Goal: Information Seeking & Learning: Learn about a topic

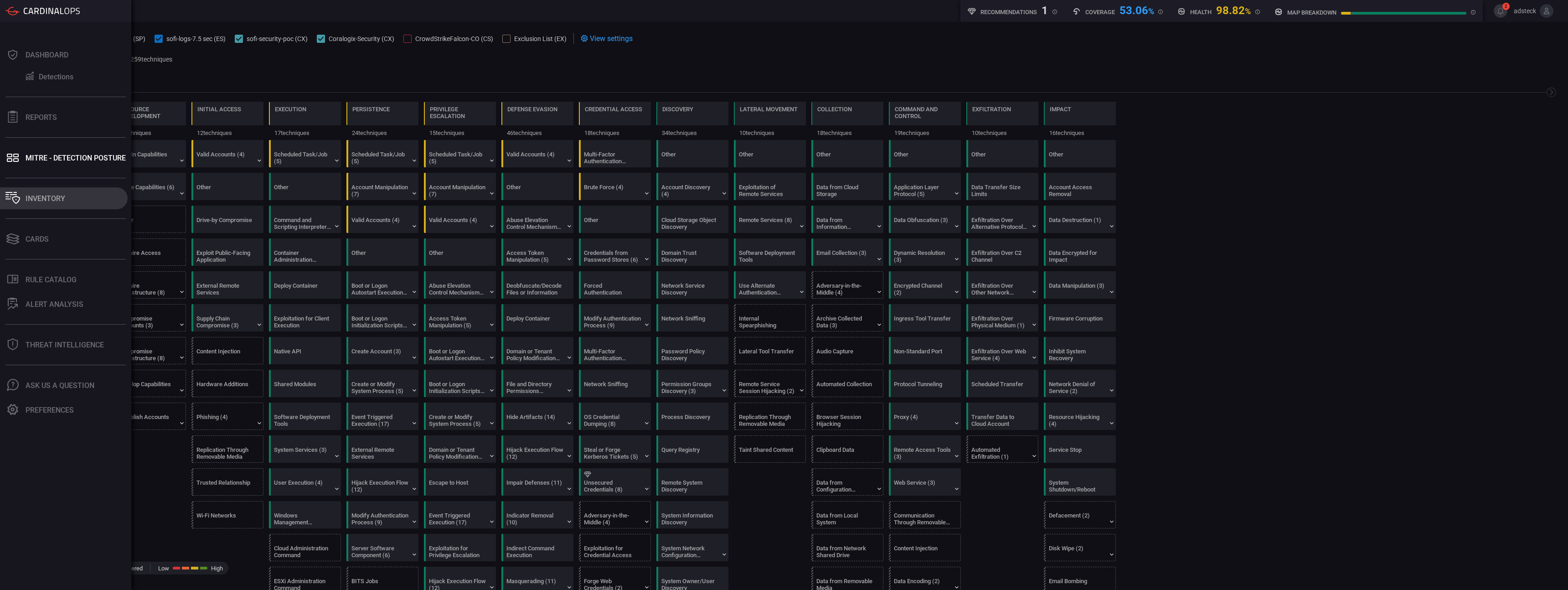
click at [43, 205] on button "Inventory" at bounding box center [63, 198] width 127 height 22
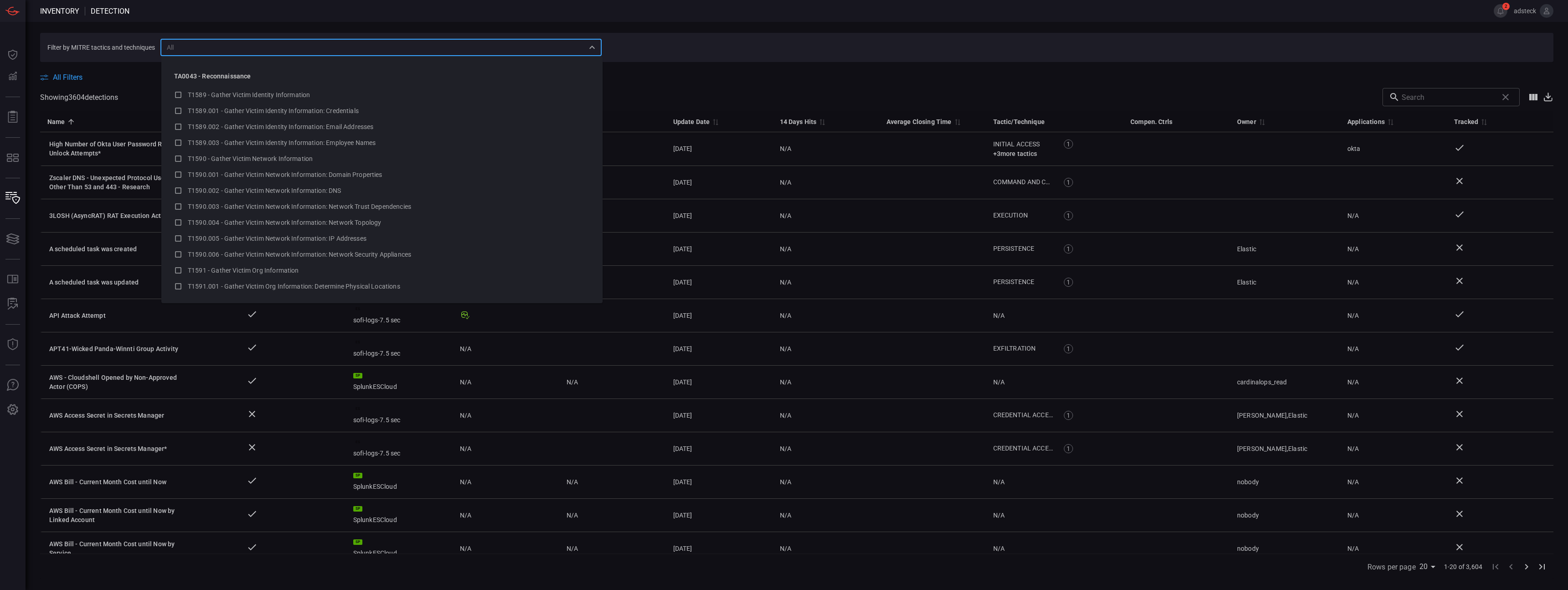
click at [164, 51] on input "text" at bounding box center [373, 47] width 421 height 11
click at [106, 64] on span at bounding box center [796, 67] width 1513 height 11
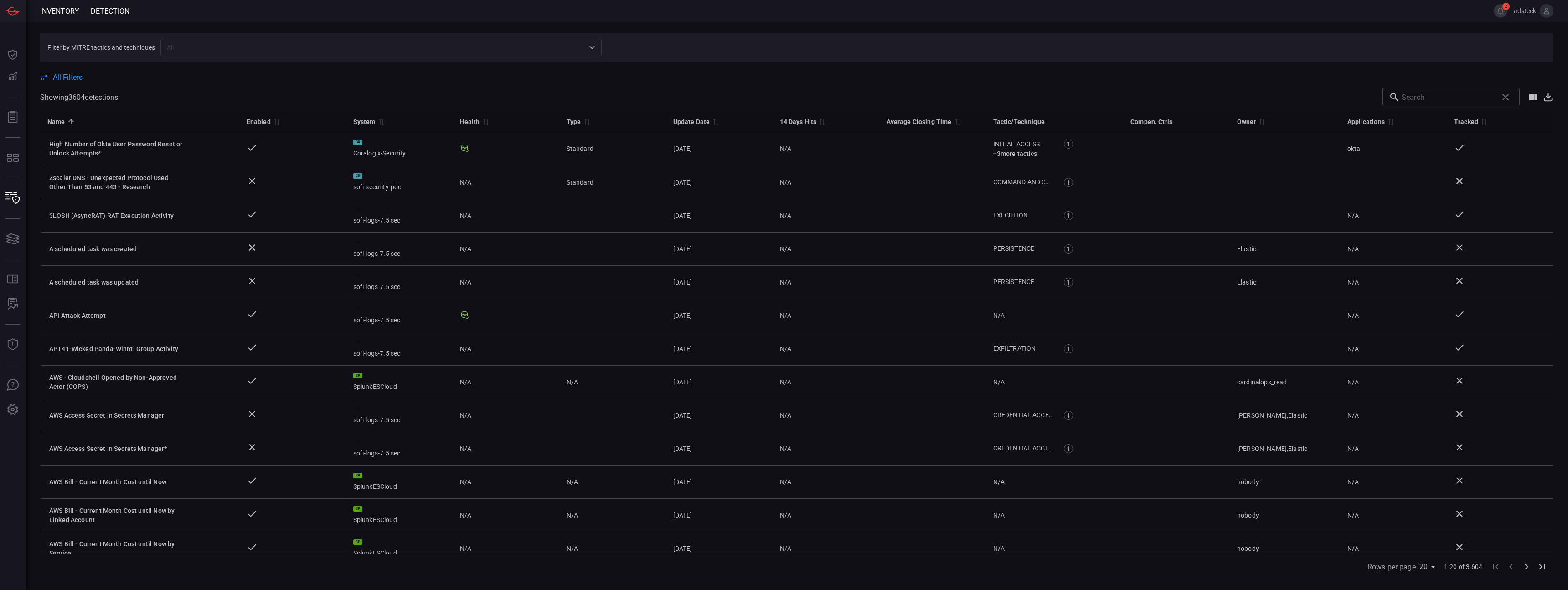
click at [1440, 93] on input "text" at bounding box center [1448, 96] width 92 height 18
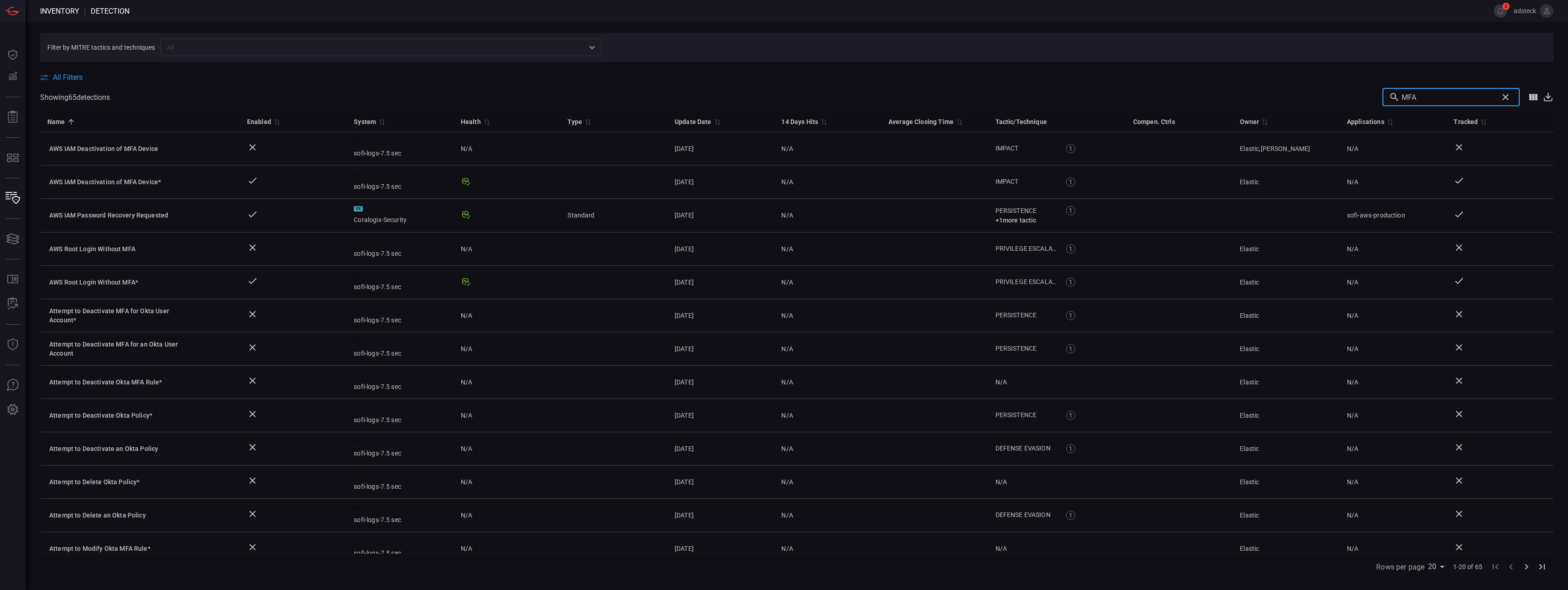
drag, startPoint x: 1431, startPoint y: 95, endPoint x: 1336, endPoint y: 79, distance: 96.3
click at [1348, 81] on div "All Filters Showing 65 detection s MFA ​ Name 0 Enabled 0 System 0 Health 0 Typ…" at bounding box center [796, 320] width 1513 height 517
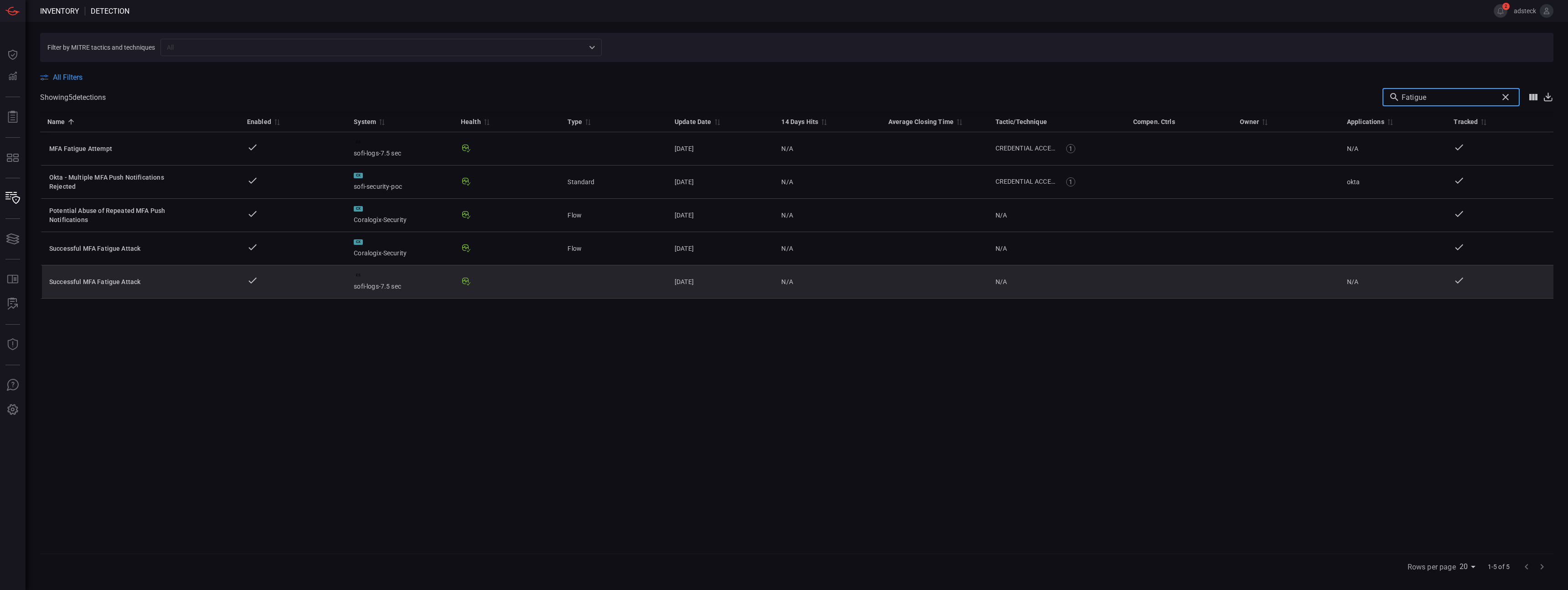
click at [152, 286] on td "Successful MFA Fatigue Attack" at bounding box center [140, 282] width 200 height 33
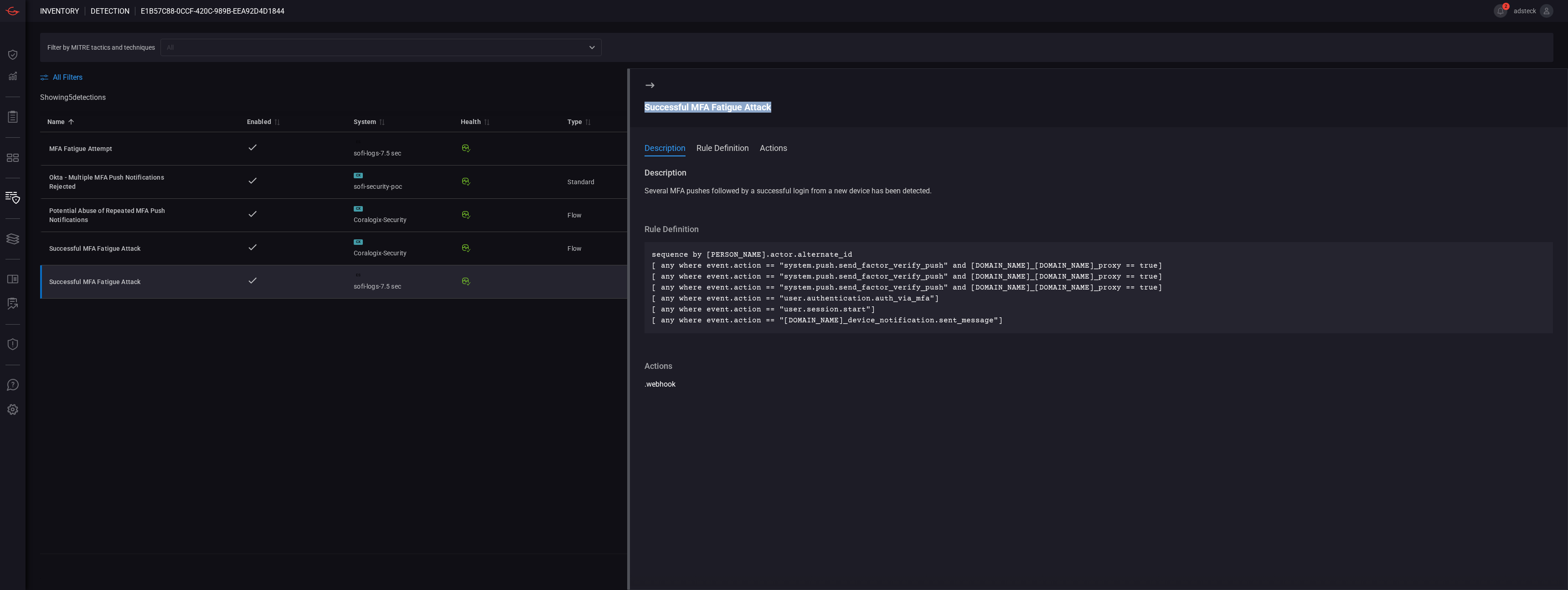
drag, startPoint x: 776, startPoint y: 107, endPoint x: 629, endPoint y: 111, distance: 147.1
click at [629, 111] on div "Successful MFA Fatigue Attack Description Rule Definition Actions Description S…" at bounding box center [1098, 329] width 941 height 522
copy div "Successful MFA Fatigue Attack"
click at [329, 42] on input "text" at bounding box center [373, 47] width 421 height 11
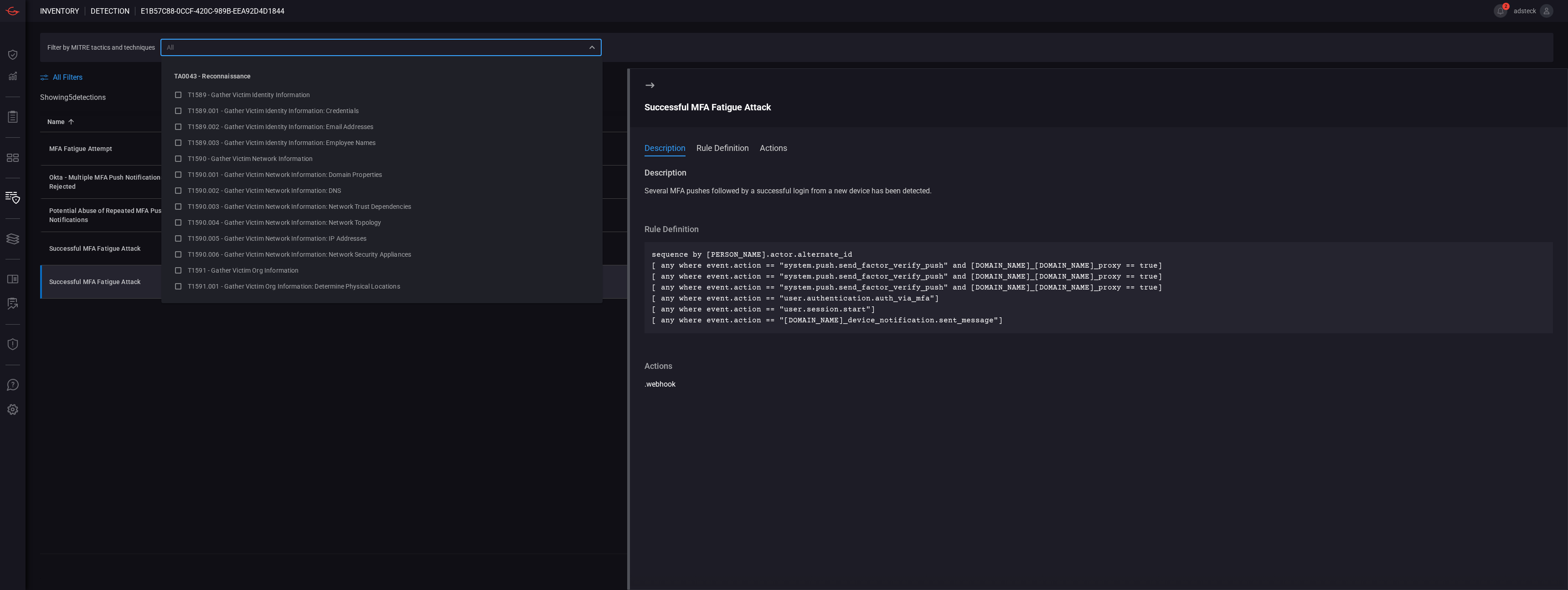
click at [510, 529] on div "Name 0 Enabled 0 System 0 Health 0 Type 0 Update Date 0 14 Days Hits 0 Average …" at bounding box center [796, 332] width 1513 height 442
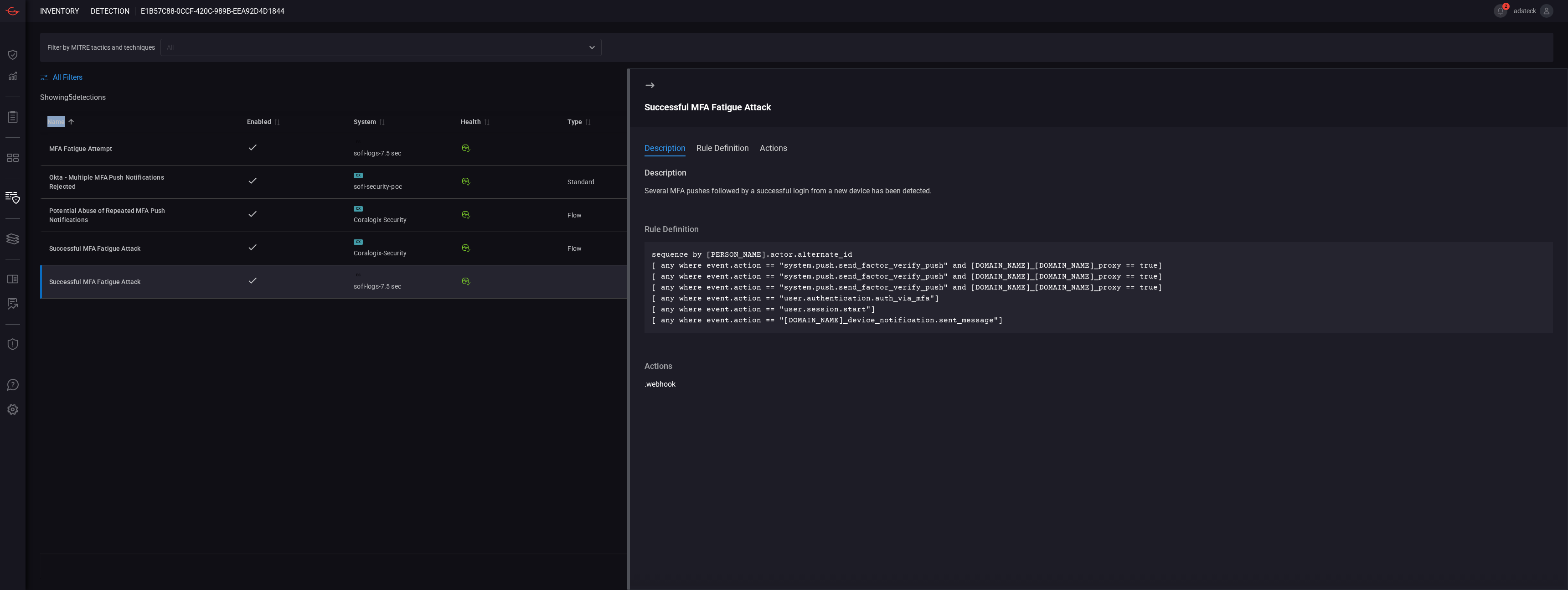
click at [510, 529] on div "Name 0 Enabled 0 System 0 Health 0 Type 0 Update Date 0 14 Days Hits 0 Average …" at bounding box center [796, 332] width 1513 height 442
click at [652, 80] on icon at bounding box center [650, 85] width 11 height 11
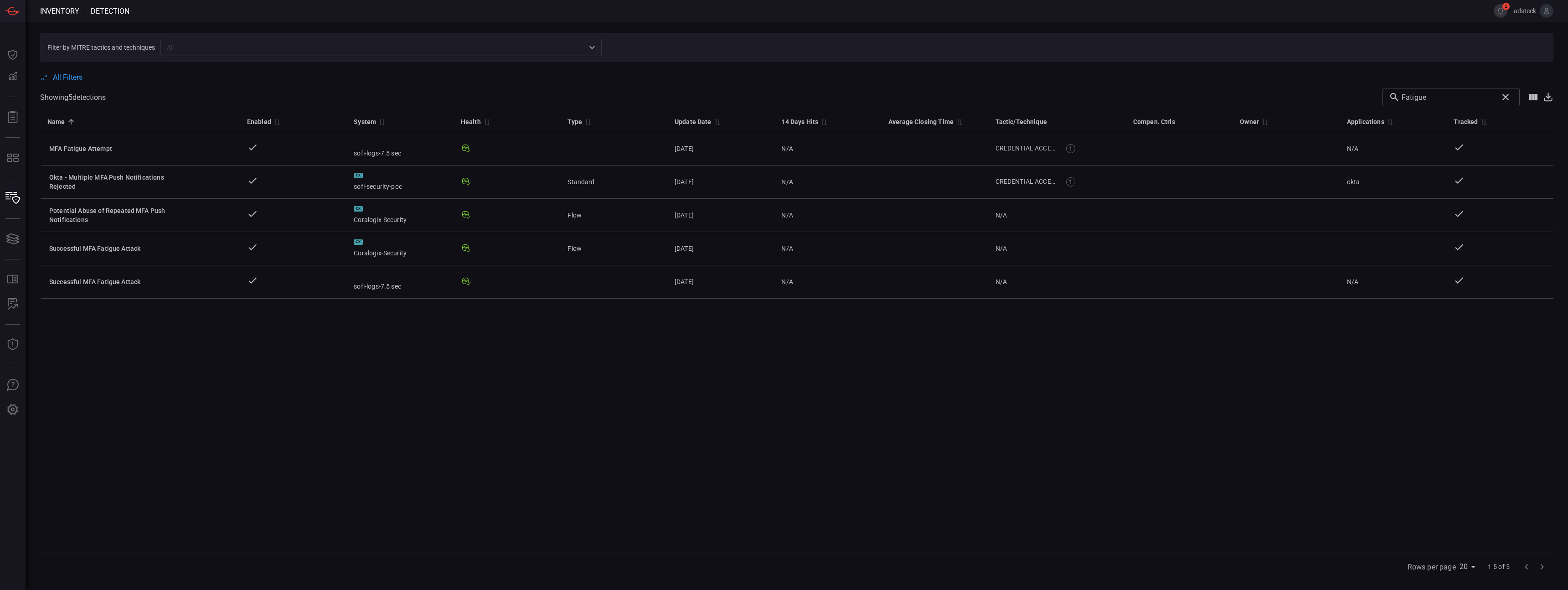
drag, startPoint x: 1413, startPoint y: 91, endPoint x: 1356, endPoint y: 91, distance: 57.0
click at [1357, 91] on div "Showing 5 detection s Fatigue ​" at bounding box center [796, 96] width 1513 height 18
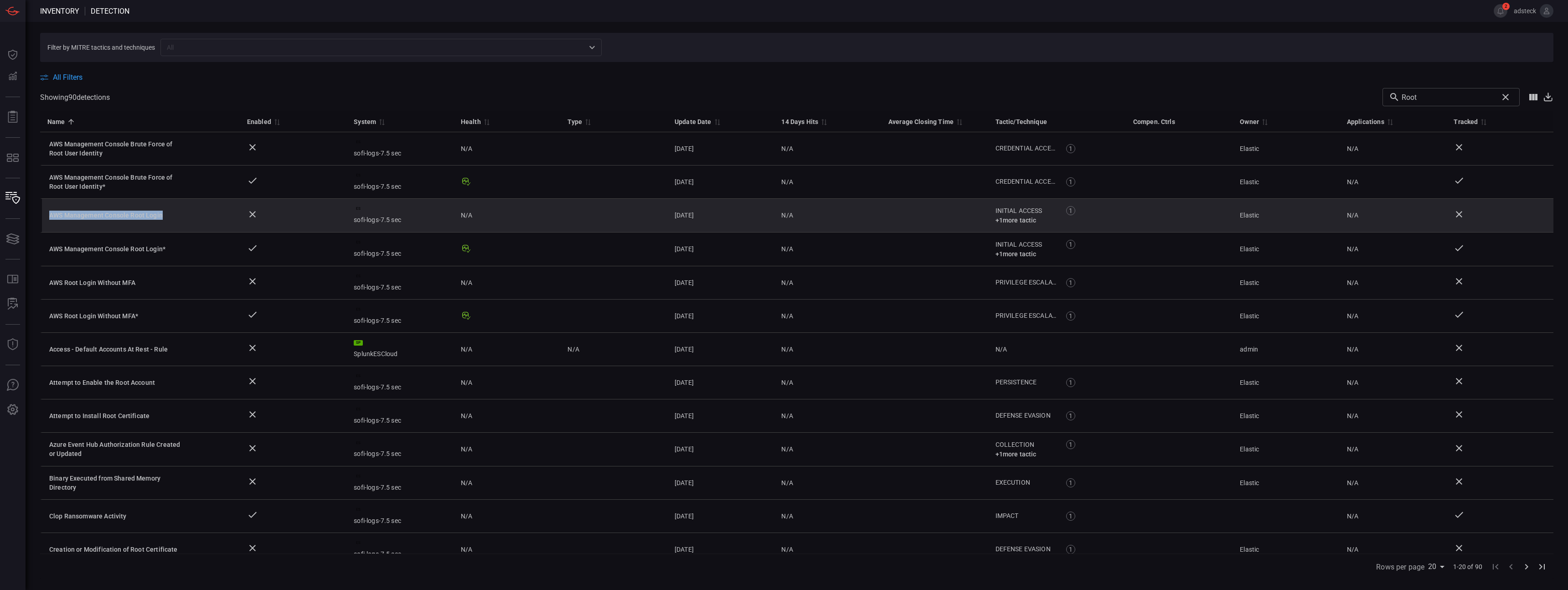
drag, startPoint x: 171, startPoint y: 218, endPoint x: 50, endPoint y: 217, distance: 121.0
click at [50, 217] on div "AWS Management Console Root Login" at bounding box center [118, 215] width 137 height 9
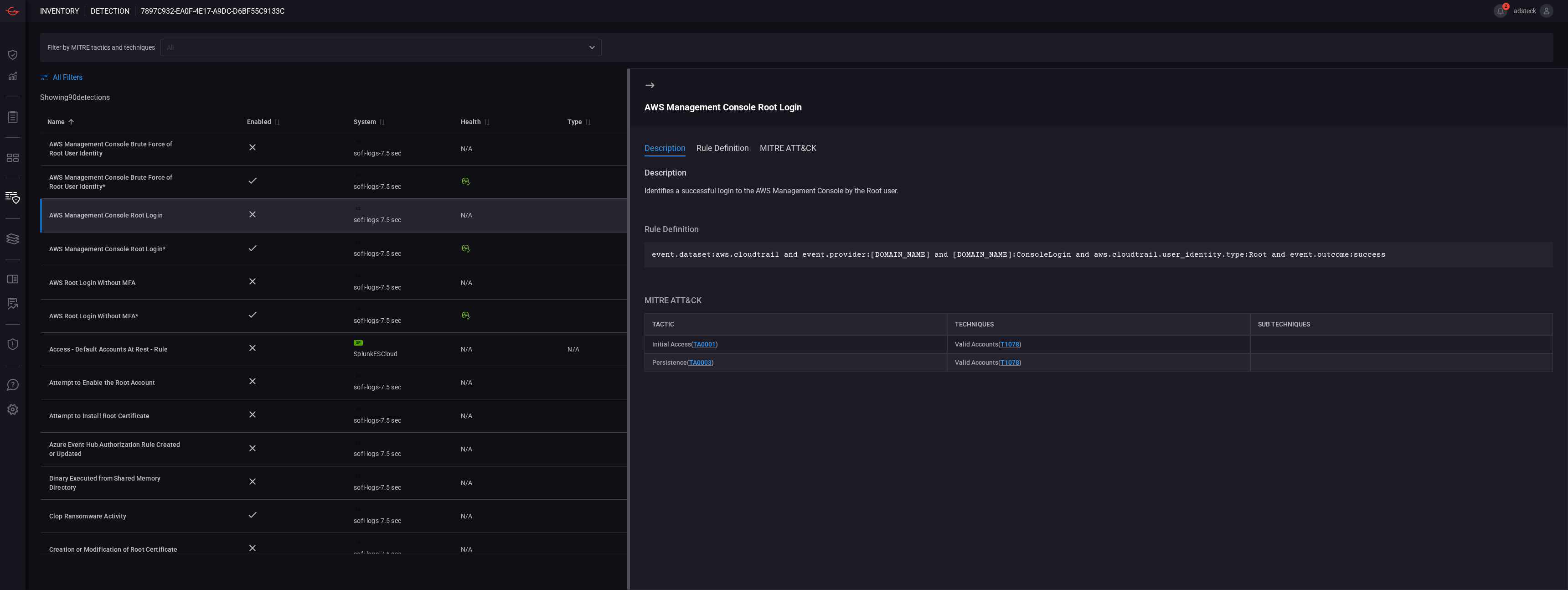
click at [556, 584] on div "Filter by MITRE tactics and techniques ​ All Filters Showing 90 detection s Roo…" at bounding box center [796, 306] width 1542 height 568
click at [568, 581] on div "Filter by MITRE tactics and techniques ​ All Filters Showing 90 detection s Roo…" at bounding box center [796, 306] width 1542 height 568
click at [649, 85] on icon at bounding box center [650, 85] width 11 height 11
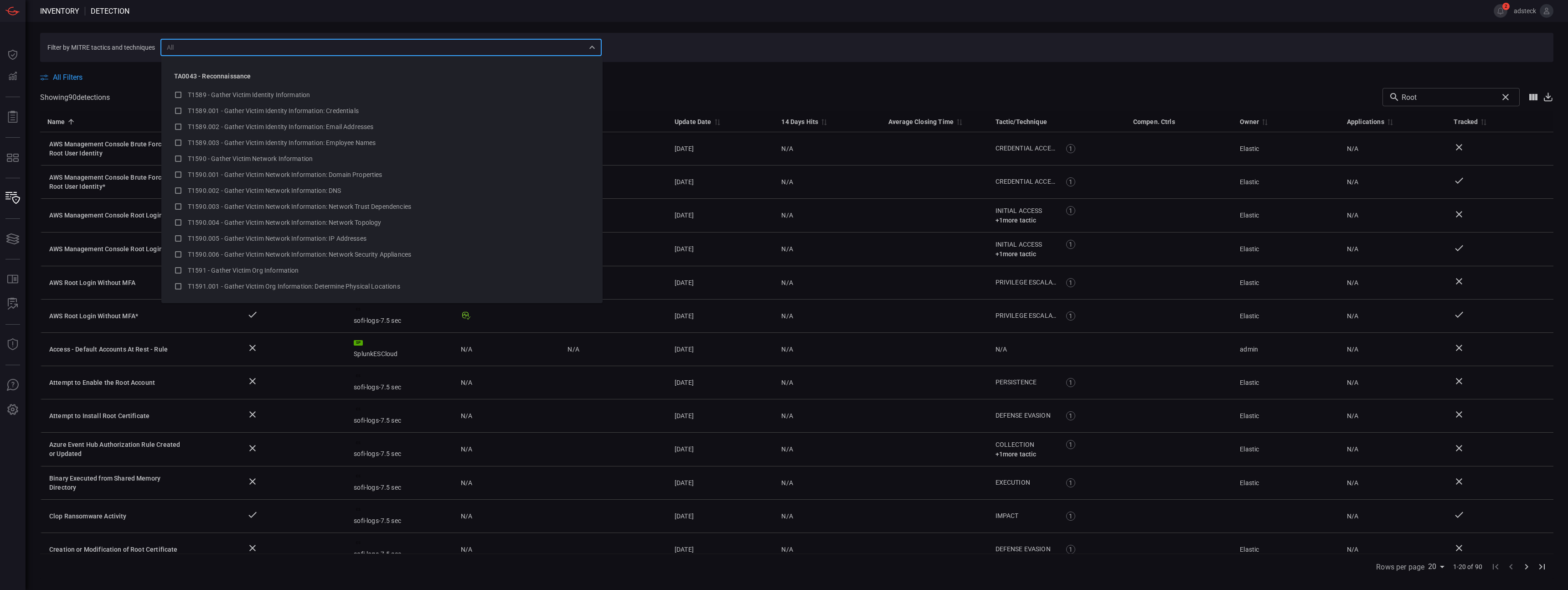
click at [187, 50] on input "text" at bounding box center [373, 47] width 421 height 11
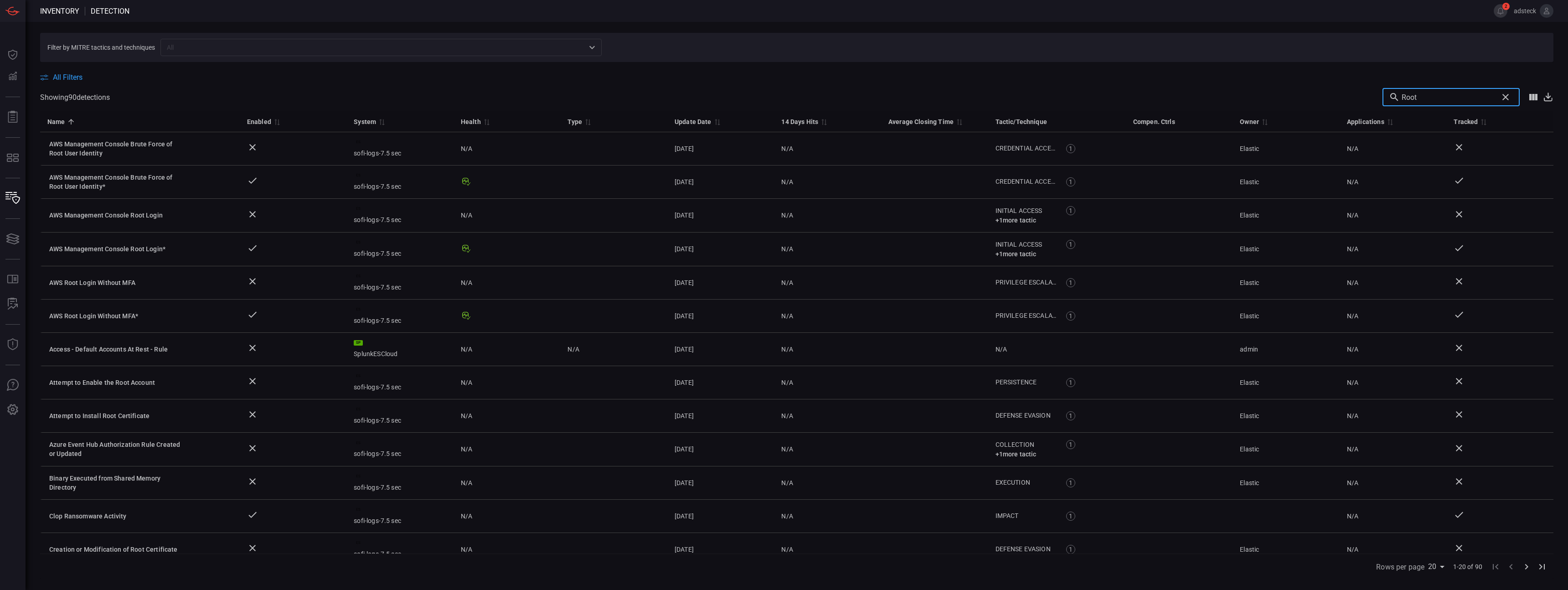
drag, startPoint x: 1430, startPoint y: 96, endPoint x: 1437, endPoint y: 96, distance: 7.0
click at [1431, 96] on input "Root" at bounding box center [1448, 96] width 92 height 18
drag, startPoint x: 1439, startPoint y: 96, endPoint x: 1368, endPoint y: 95, distance: 71.0
click at [1369, 95] on div "Showing 90 detection s Root ​" at bounding box center [796, 96] width 1513 height 18
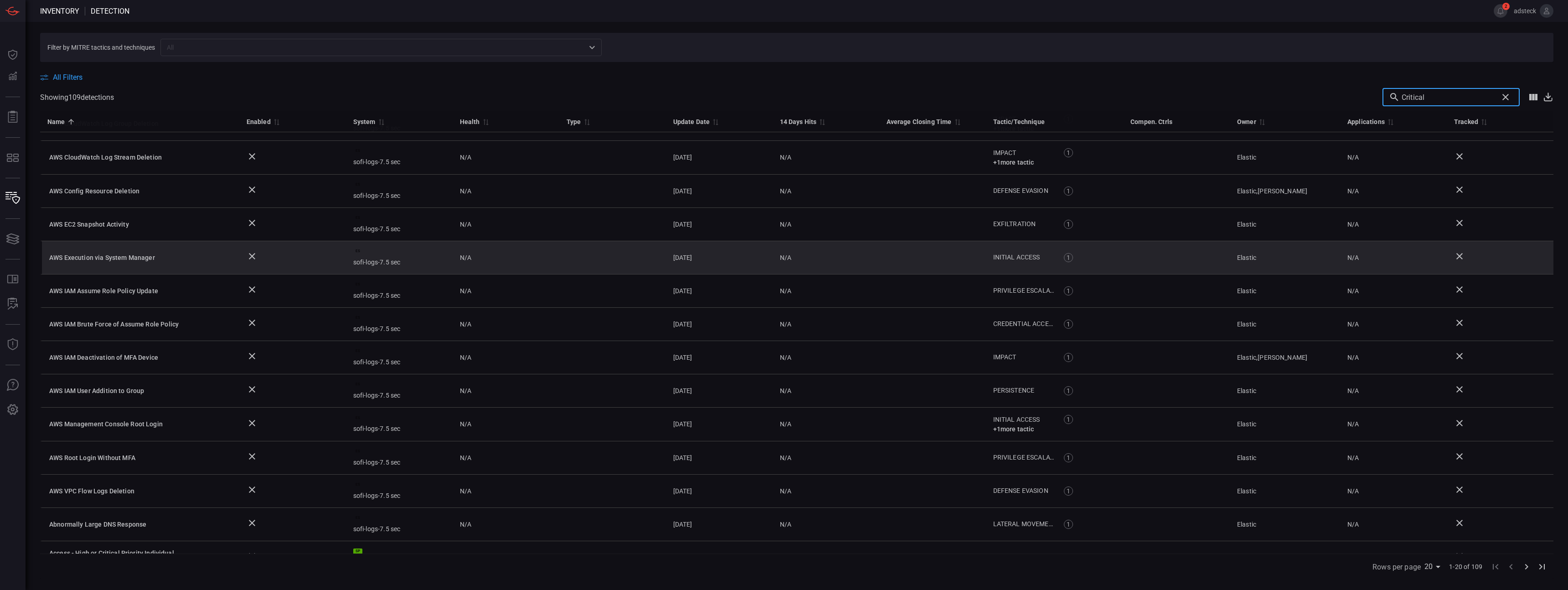
scroll to position [246, 0]
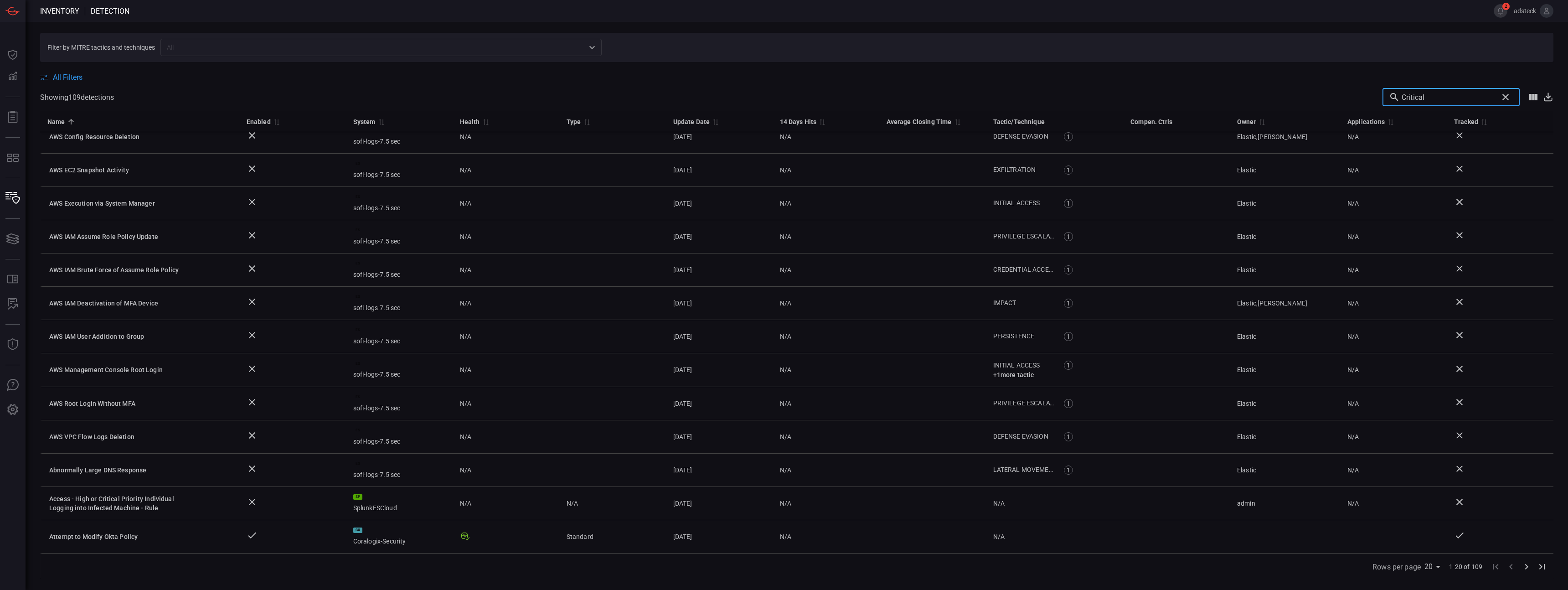
click at [1524, 563] on icon "Go to next page" at bounding box center [1526, 566] width 11 height 11
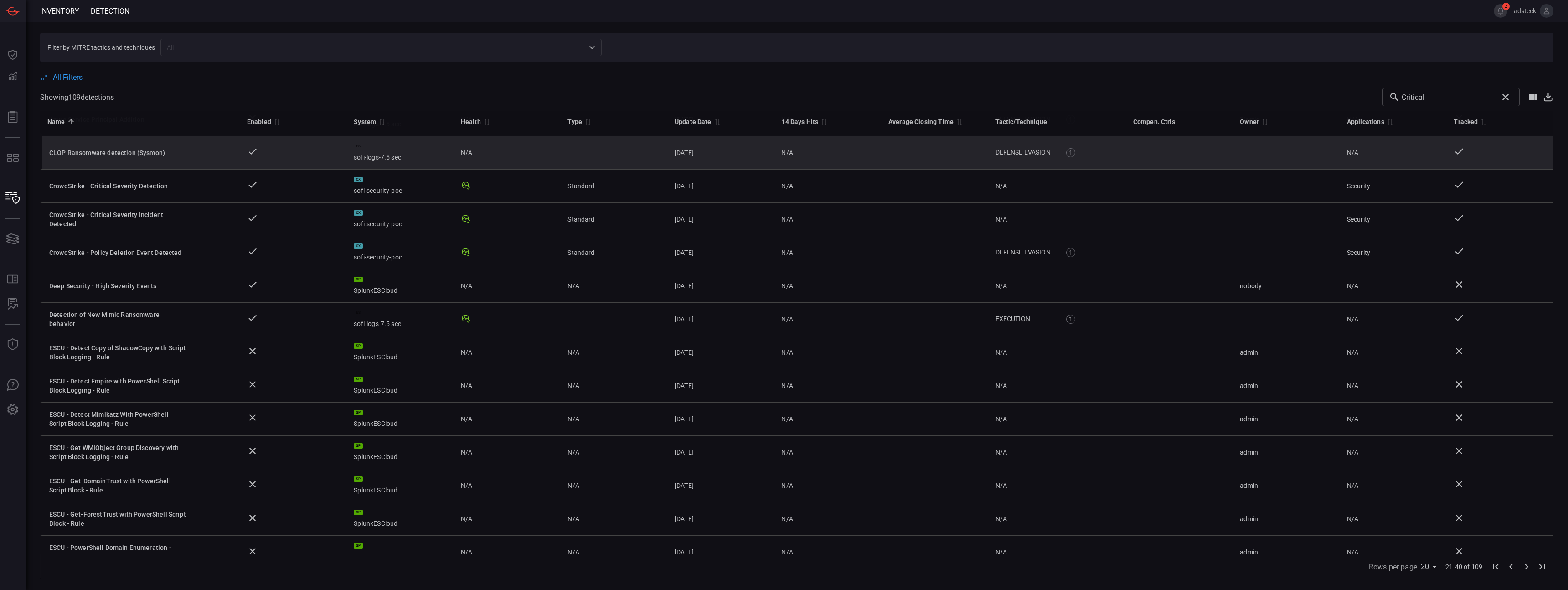
scroll to position [245, 0]
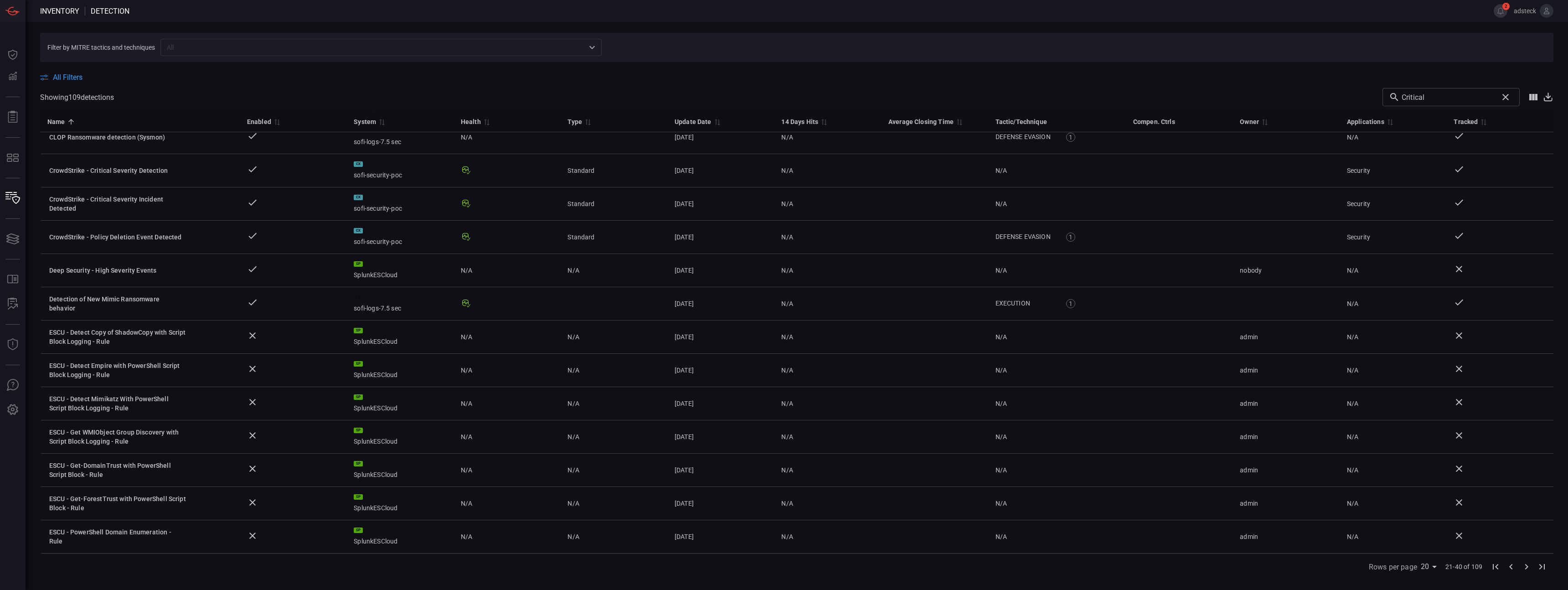
click at [1525, 564] on icon "Go to next page" at bounding box center [1526, 566] width 11 height 11
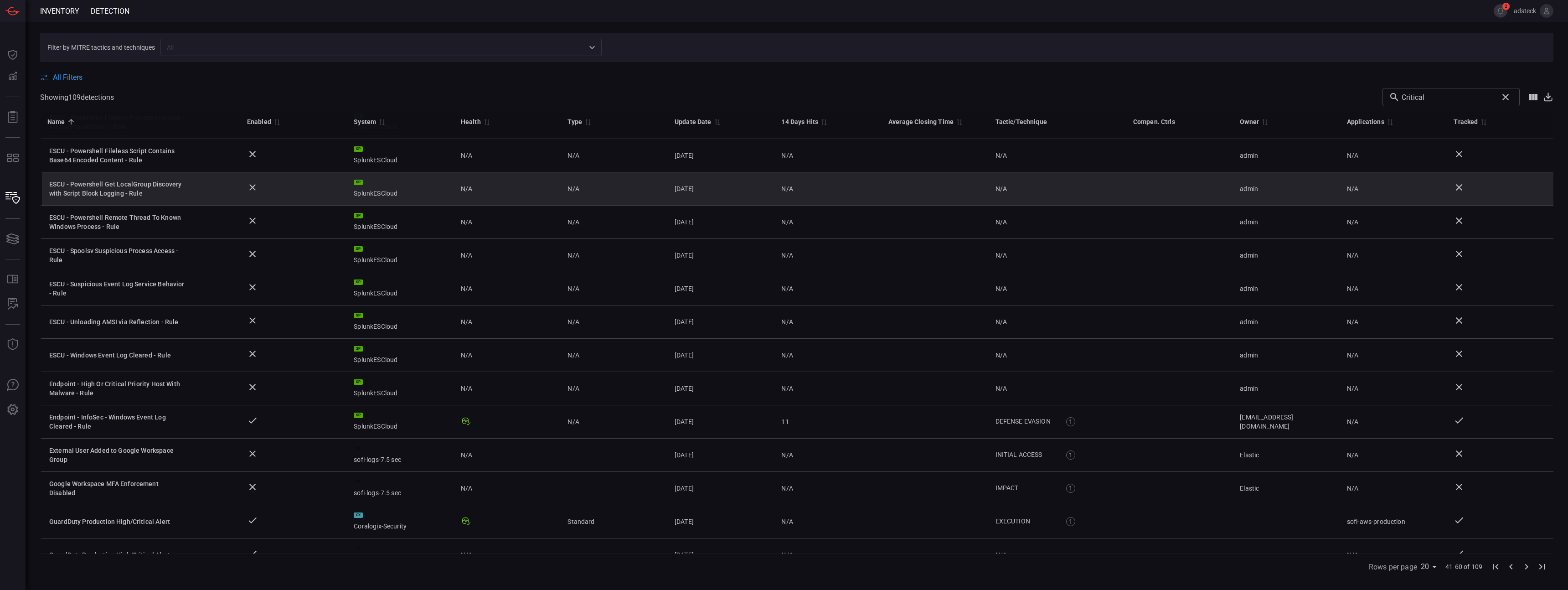
scroll to position [178, 0]
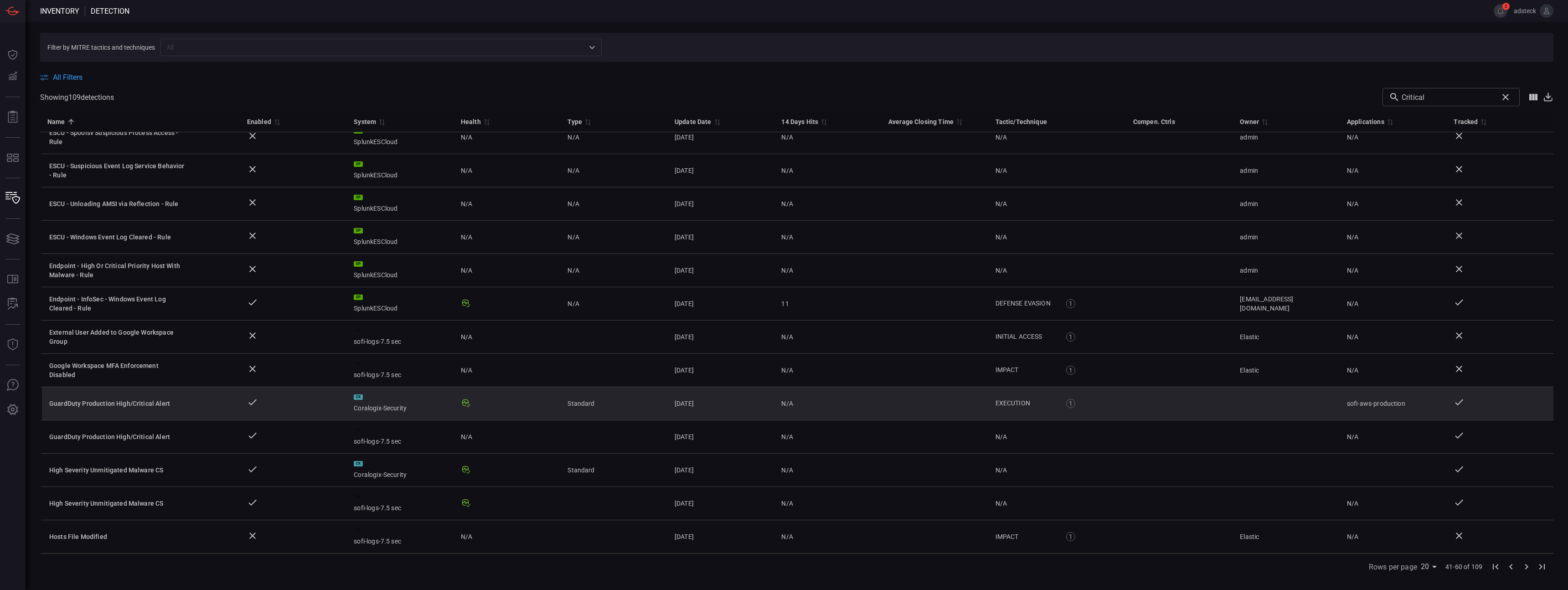
drag, startPoint x: 174, startPoint y: 405, endPoint x: 49, endPoint y: 402, distance: 125.0
click at [50, 402] on div "GuardDuty Production High/Critical Alert" at bounding box center [118, 403] width 137 height 9
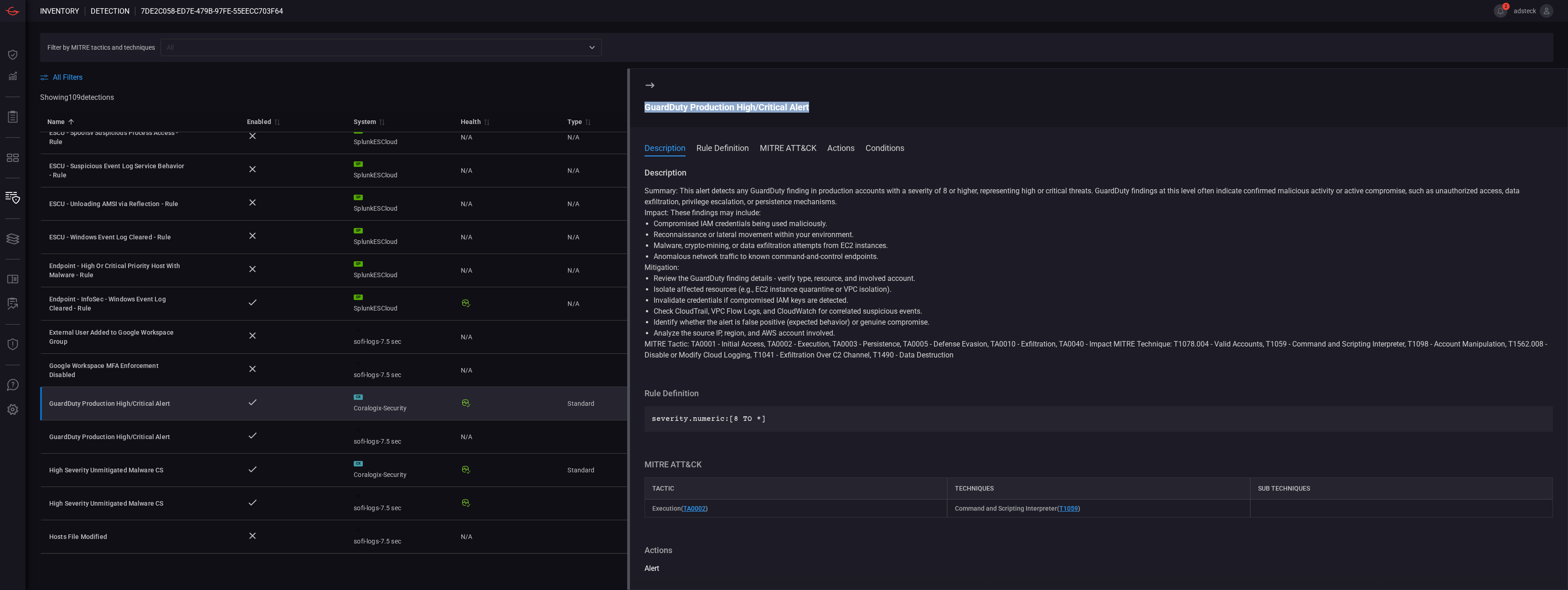
drag, startPoint x: 817, startPoint y: 104, endPoint x: 647, endPoint y: 108, distance: 170.0
click at [647, 108] on div "GuardDuty Production High/Critical Alert" at bounding box center [1099, 107] width 908 height 11
copy div "GuardDuty Production High/Critical Alert"
click at [242, 571] on div "Rows per page [PHONE_NUMBER] of 109" at bounding box center [796, 566] width 1513 height 26
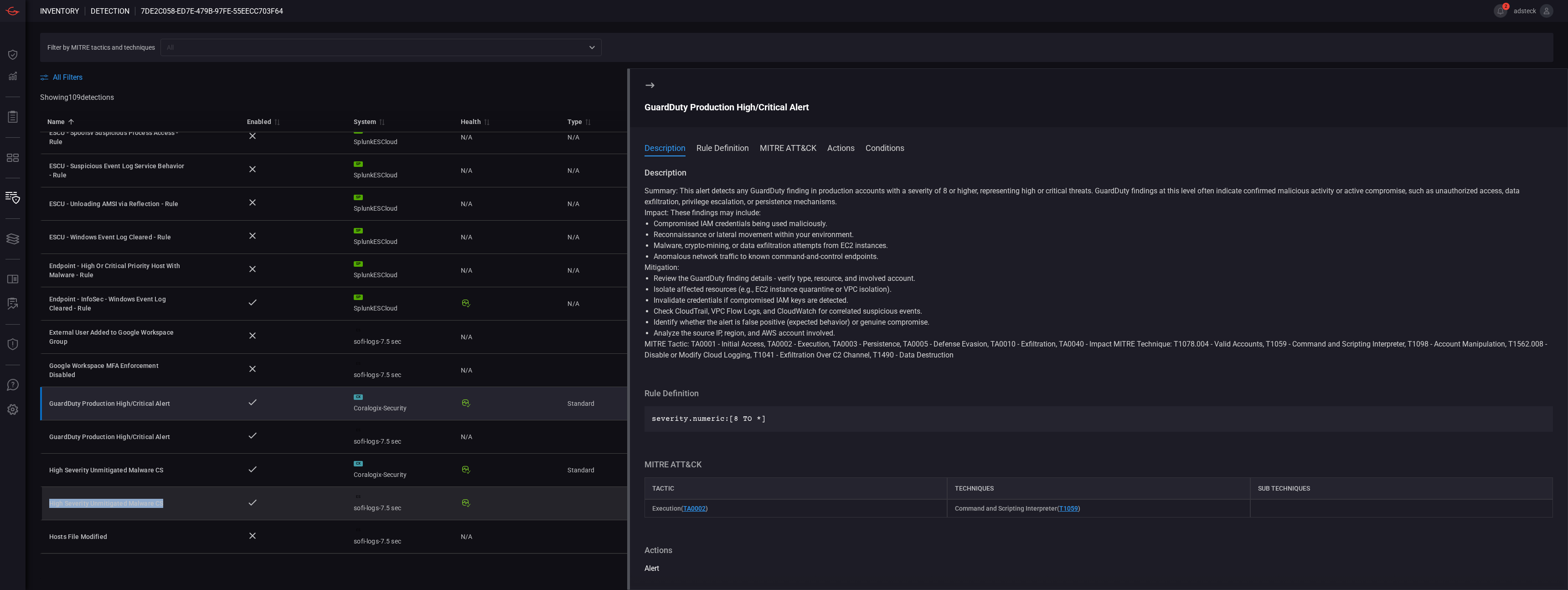
drag, startPoint x: 166, startPoint y: 504, endPoint x: 51, endPoint y: 505, distance: 115.0
click at [51, 505] on div "High Severity Unmitigated Malware CS" at bounding box center [118, 503] width 137 height 9
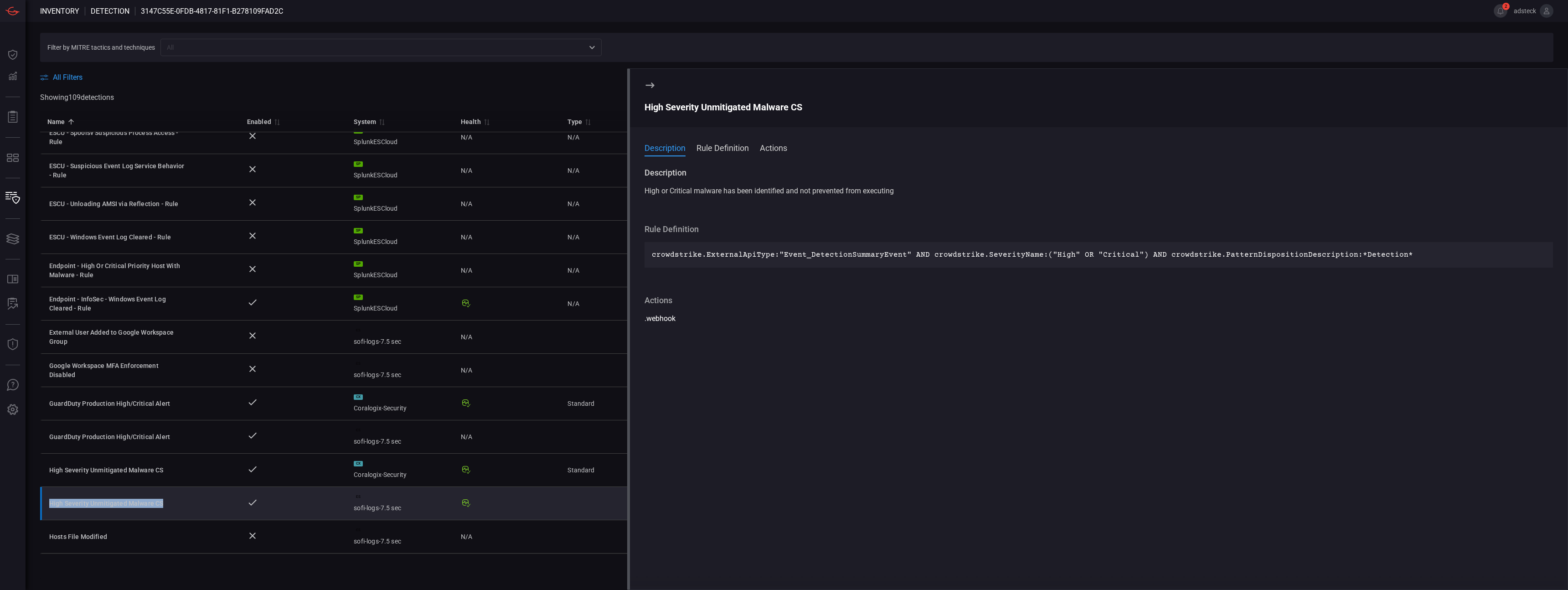
click at [654, 85] on icon at bounding box center [650, 85] width 9 height 5
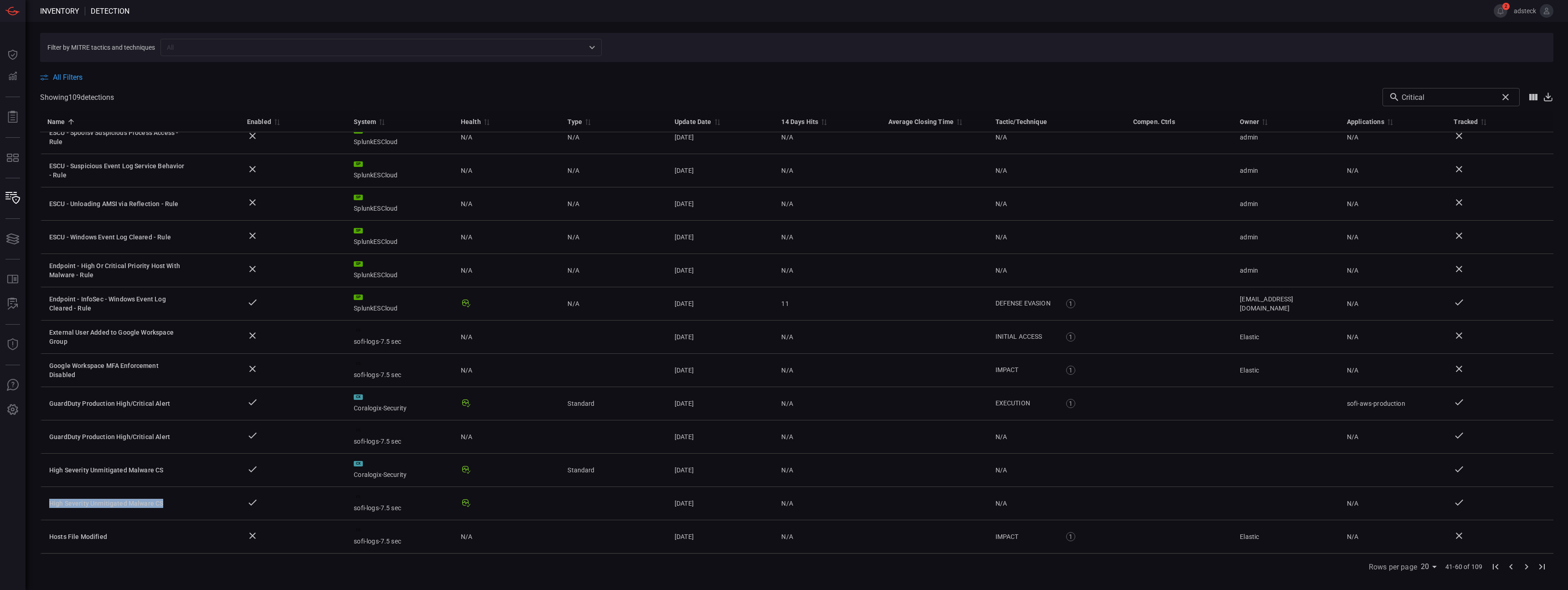
click at [1525, 563] on icon "Go to next page" at bounding box center [1526, 566] width 11 height 11
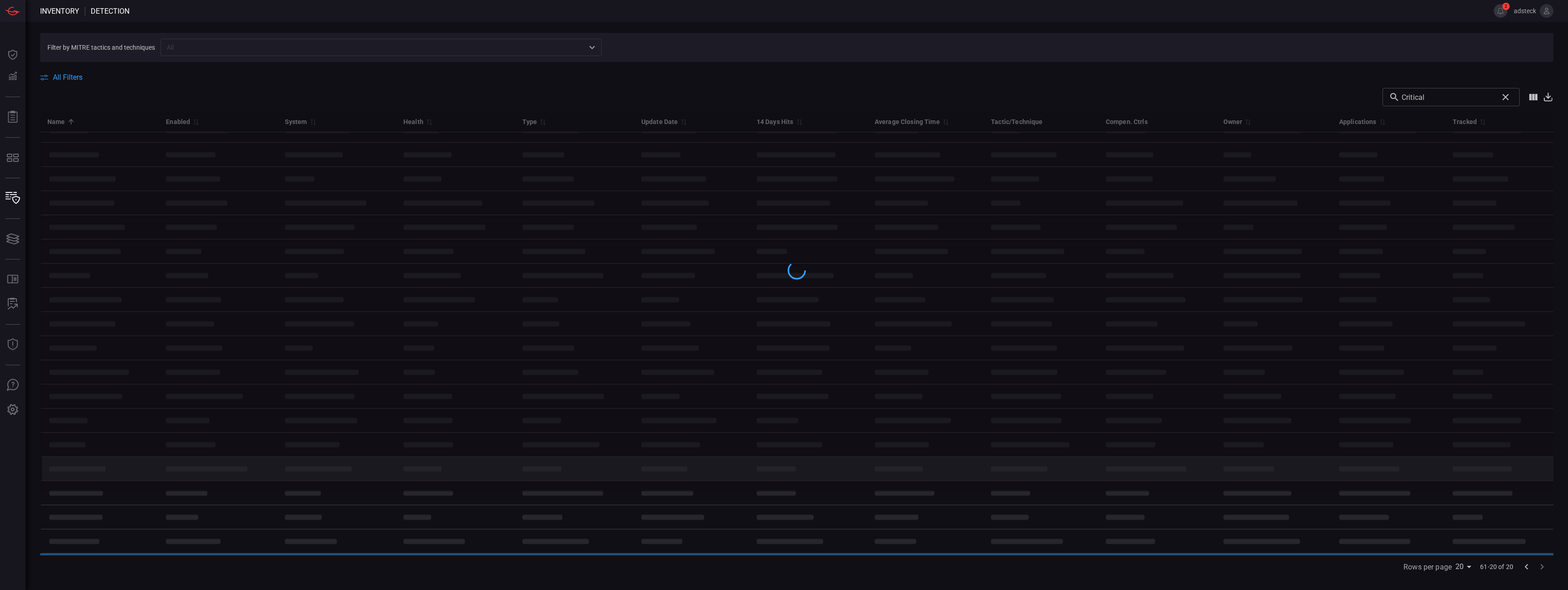
scroll to position [179, 0]
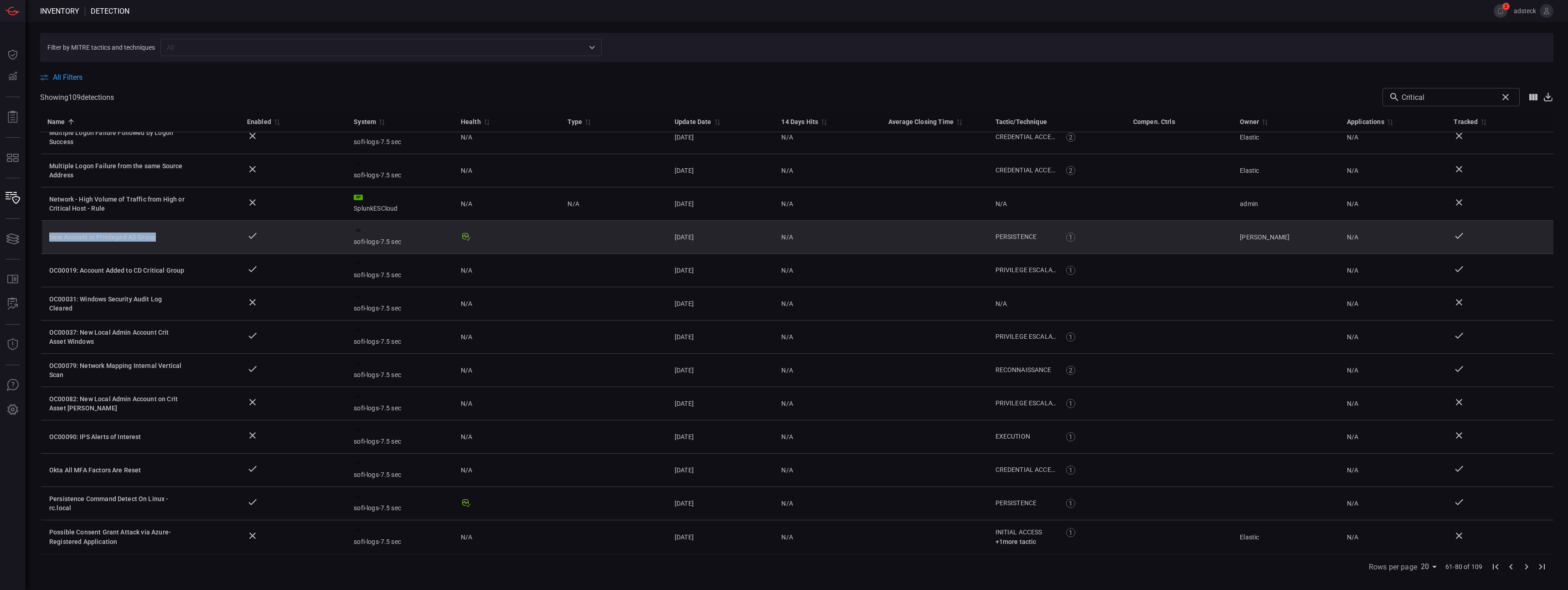
drag, startPoint x: 155, startPoint y: 238, endPoint x: 50, endPoint y: 238, distance: 105.0
click at [50, 238] on div "New Account in Privileged AD Group" at bounding box center [118, 237] width 137 height 9
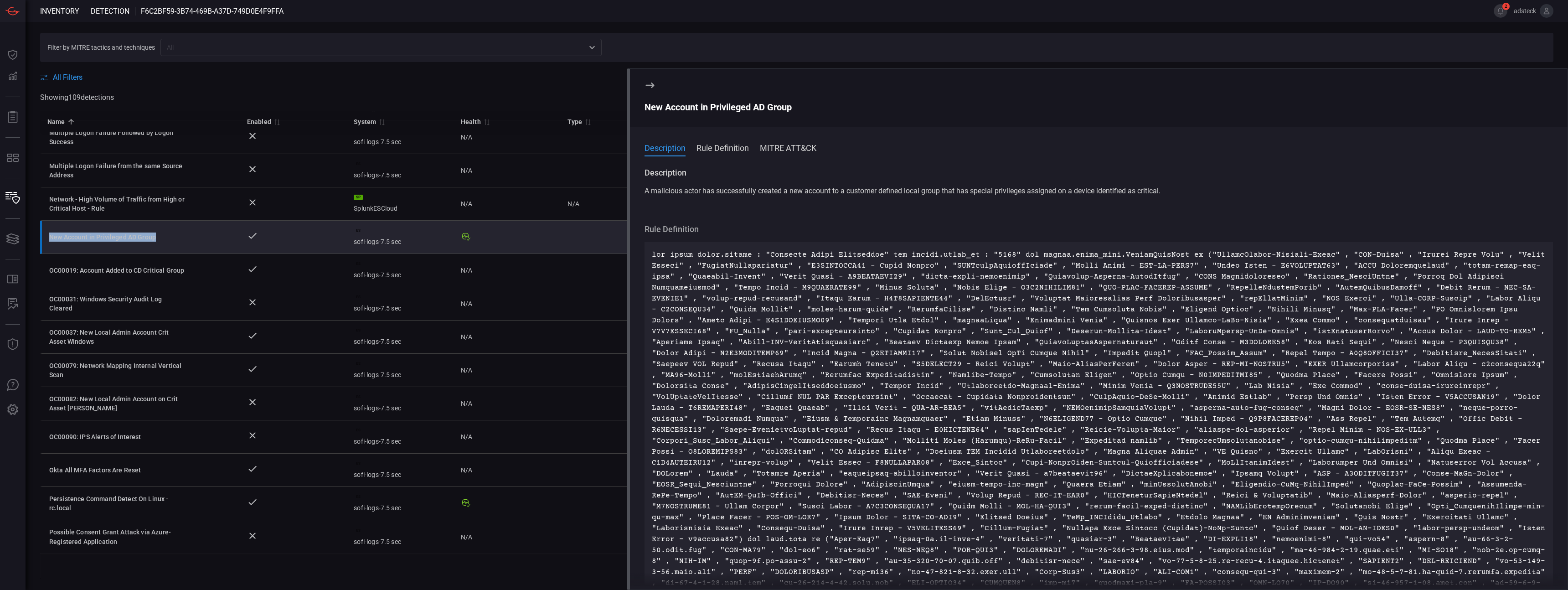
click at [650, 86] on icon at bounding box center [650, 85] width 11 height 11
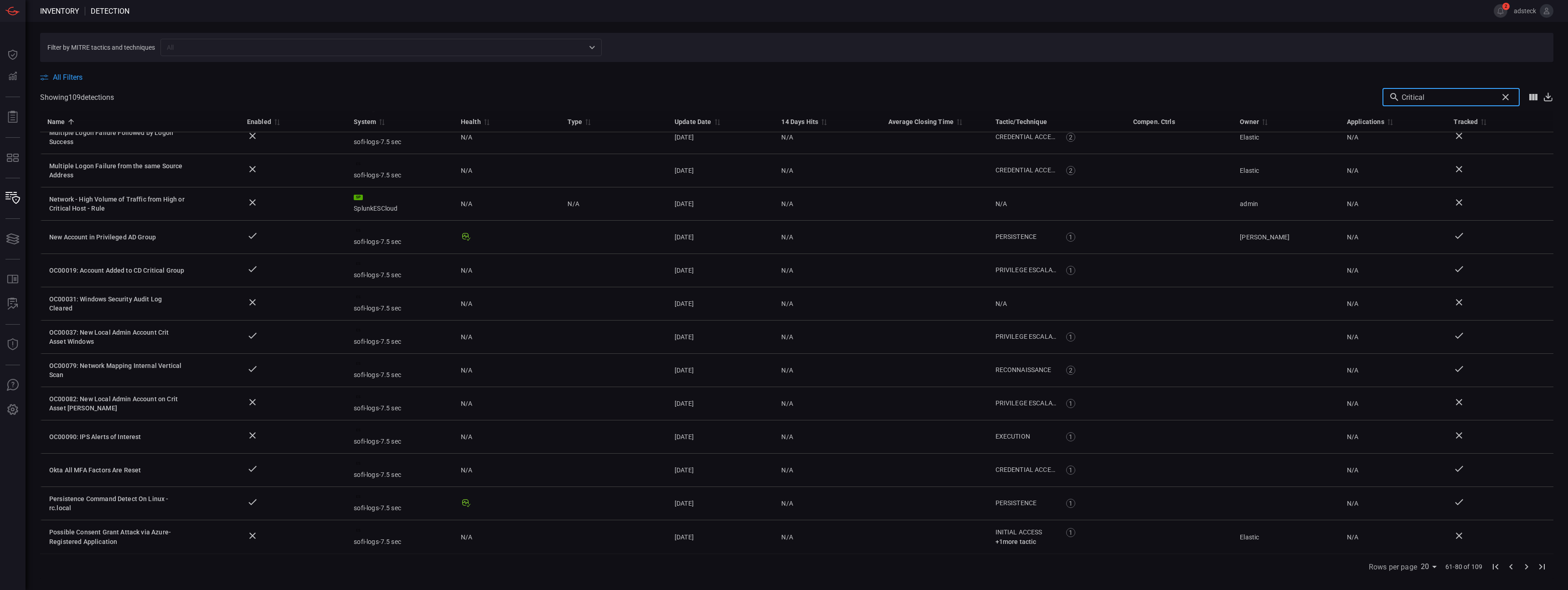
drag, startPoint x: 1449, startPoint y: 96, endPoint x: 1402, endPoint y: 96, distance: 47.0
click at [1402, 96] on div "Critical ​" at bounding box center [1450, 96] width 137 height 18
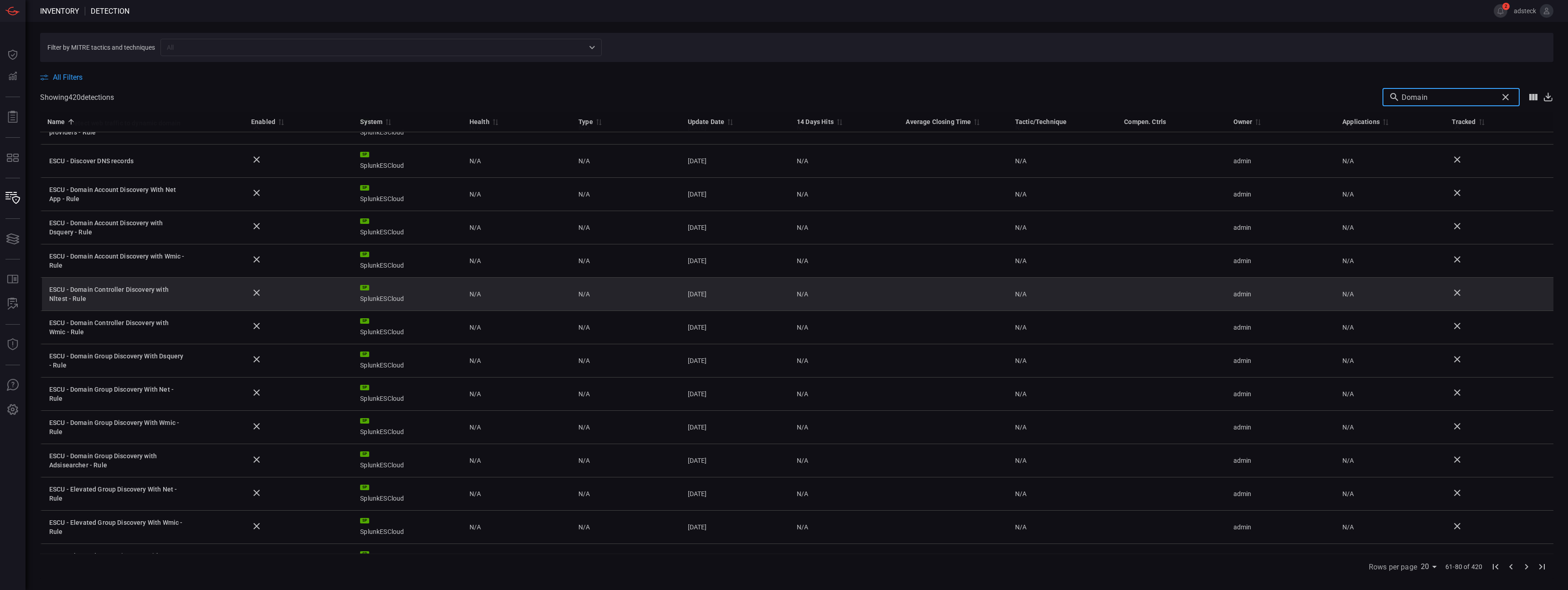
scroll to position [244, 0]
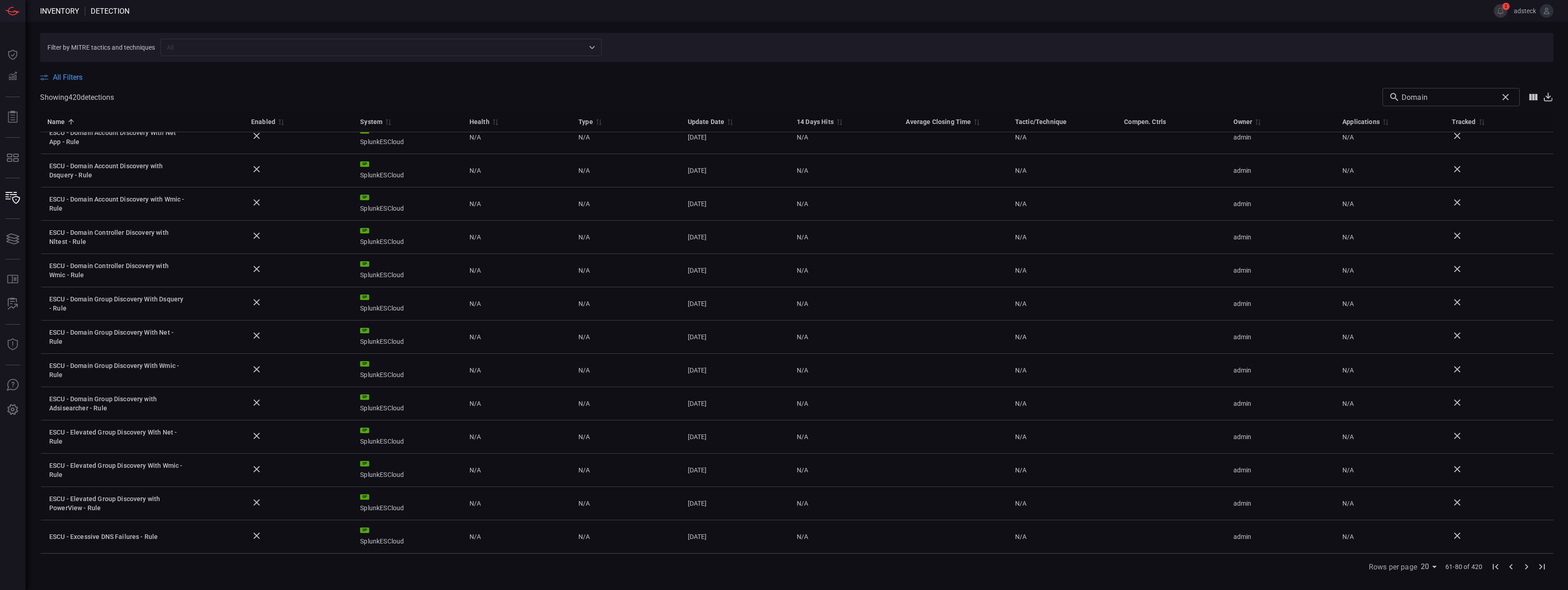
click at [71, 73] on span "All Filters" at bounding box center [67, 77] width 30 height 9
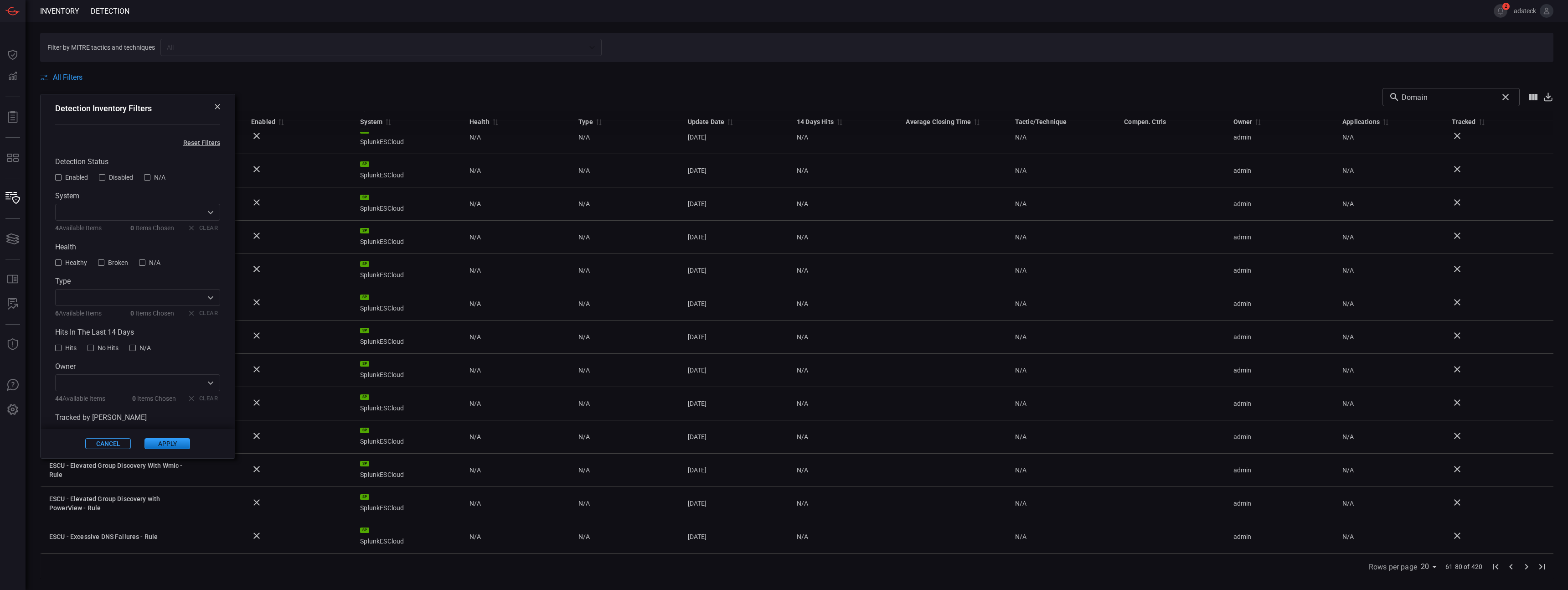
click at [142, 216] on input "text" at bounding box center [130, 212] width 144 height 11
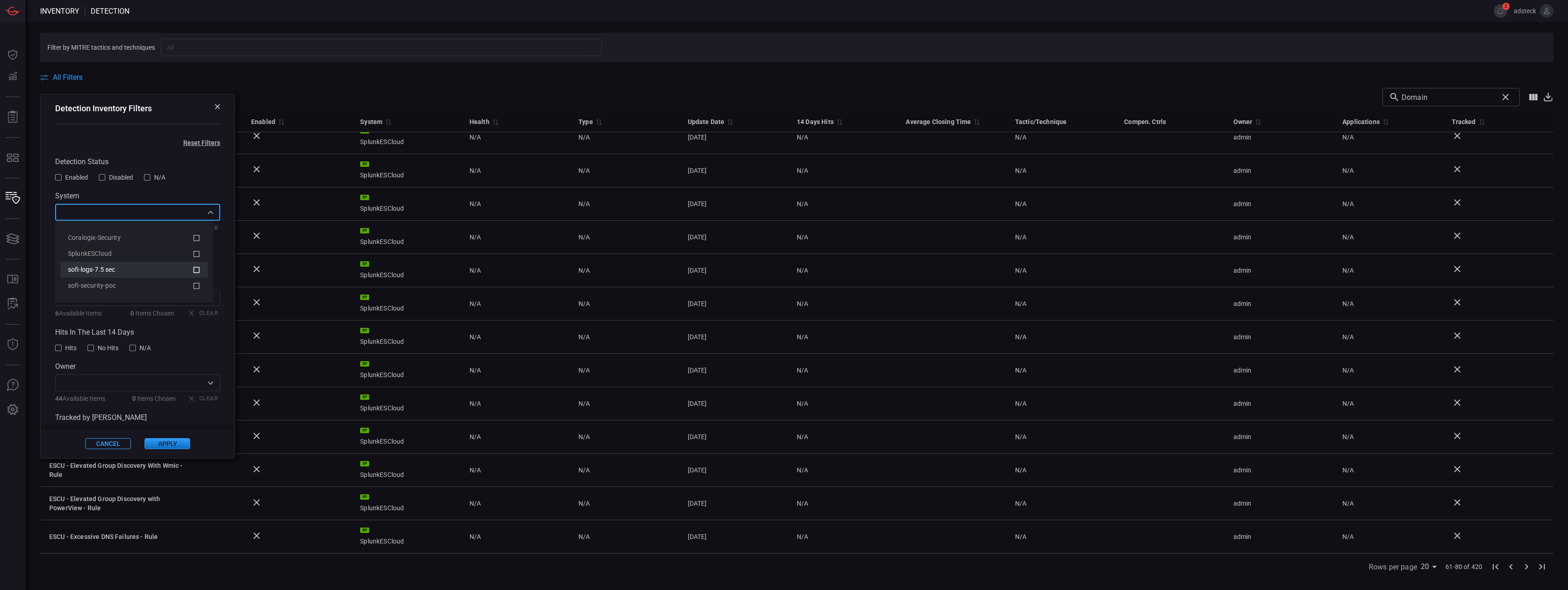
click at [196, 268] on icon at bounding box center [196, 270] width 9 height 11
click at [165, 446] on button "Apply" at bounding box center [166, 443] width 45 height 11
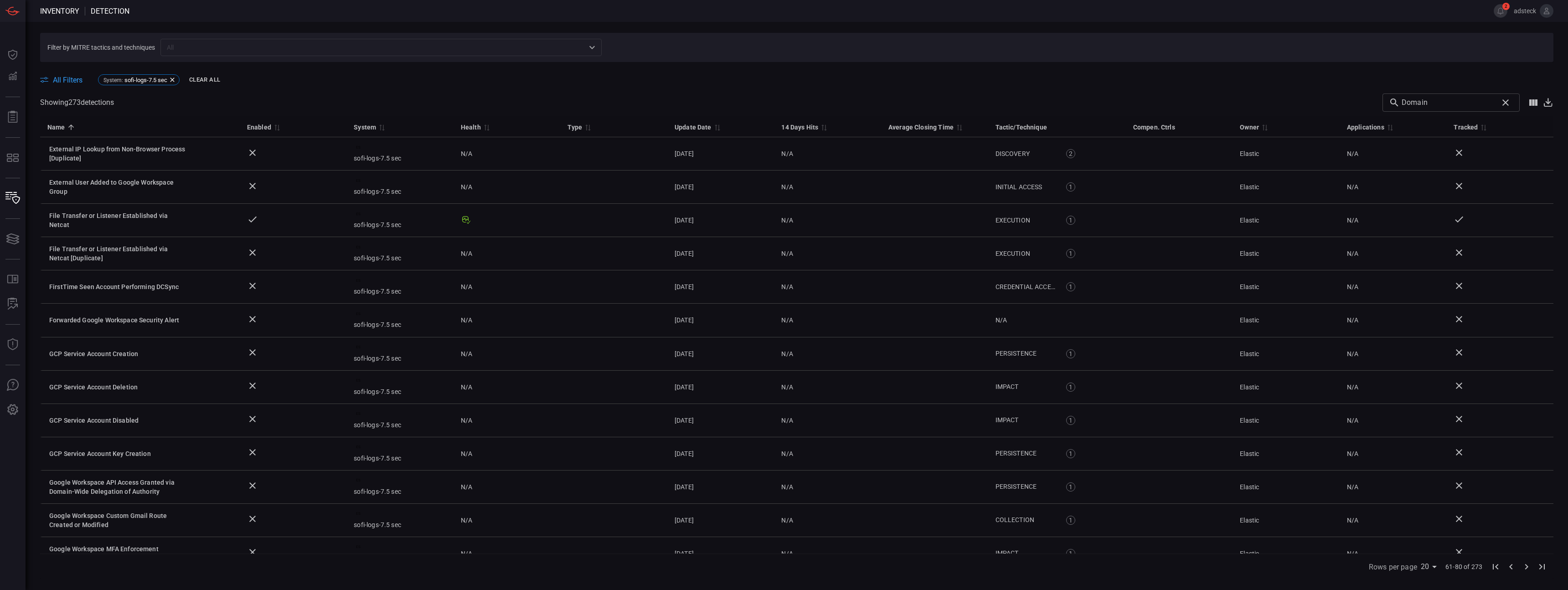
click at [1522, 564] on icon "Go to next page" at bounding box center [1526, 566] width 11 height 11
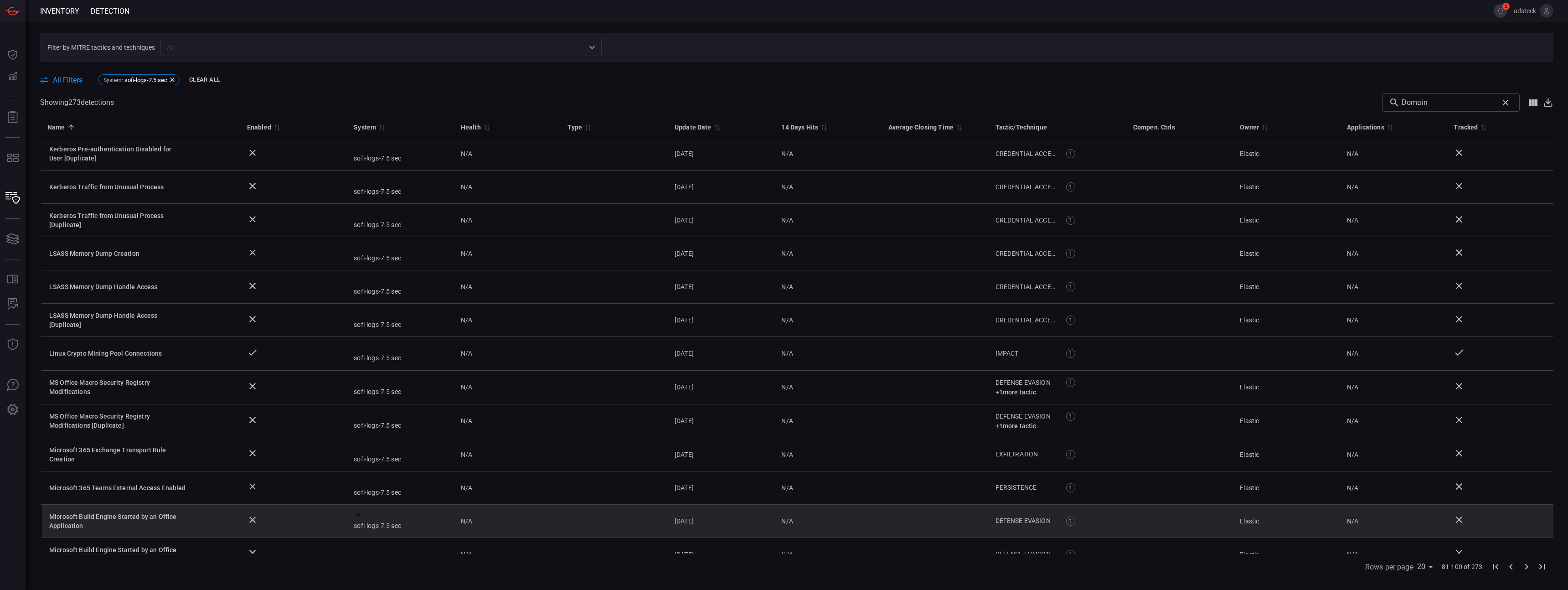
scroll to position [251, 0]
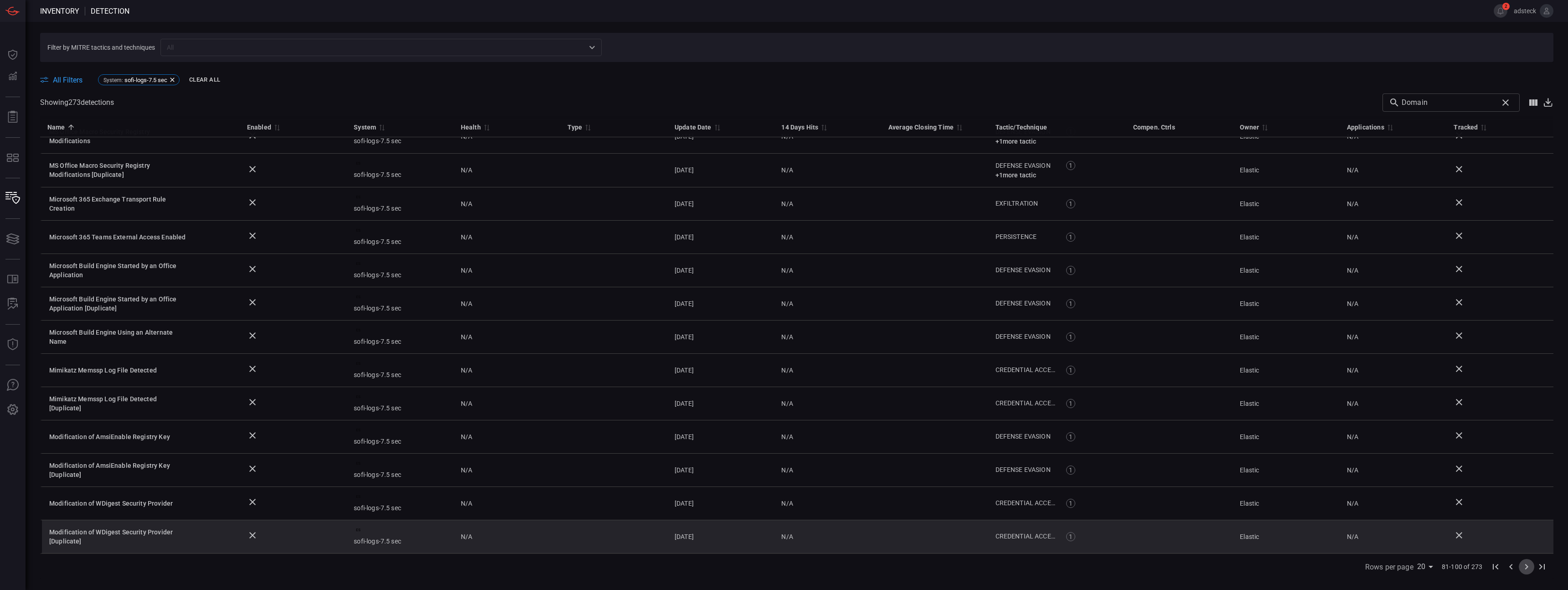
drag, startPoint x: 1525, startPoint y: 567, endPoint x: 1485, endPoint y: 549, distance: 43.9
click at [1524, 567] on icon "Go to next page" at bounding box center [1526, 566] width 11 height 11
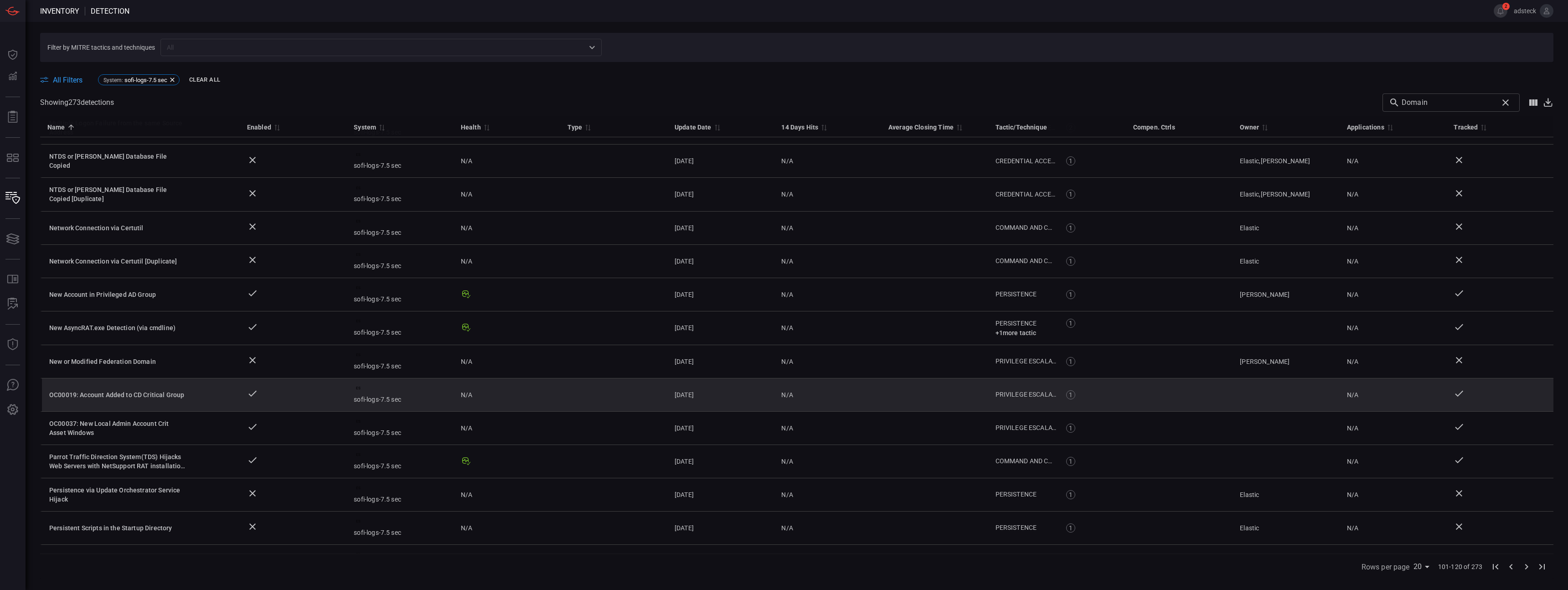
scroll to position [250, 0]
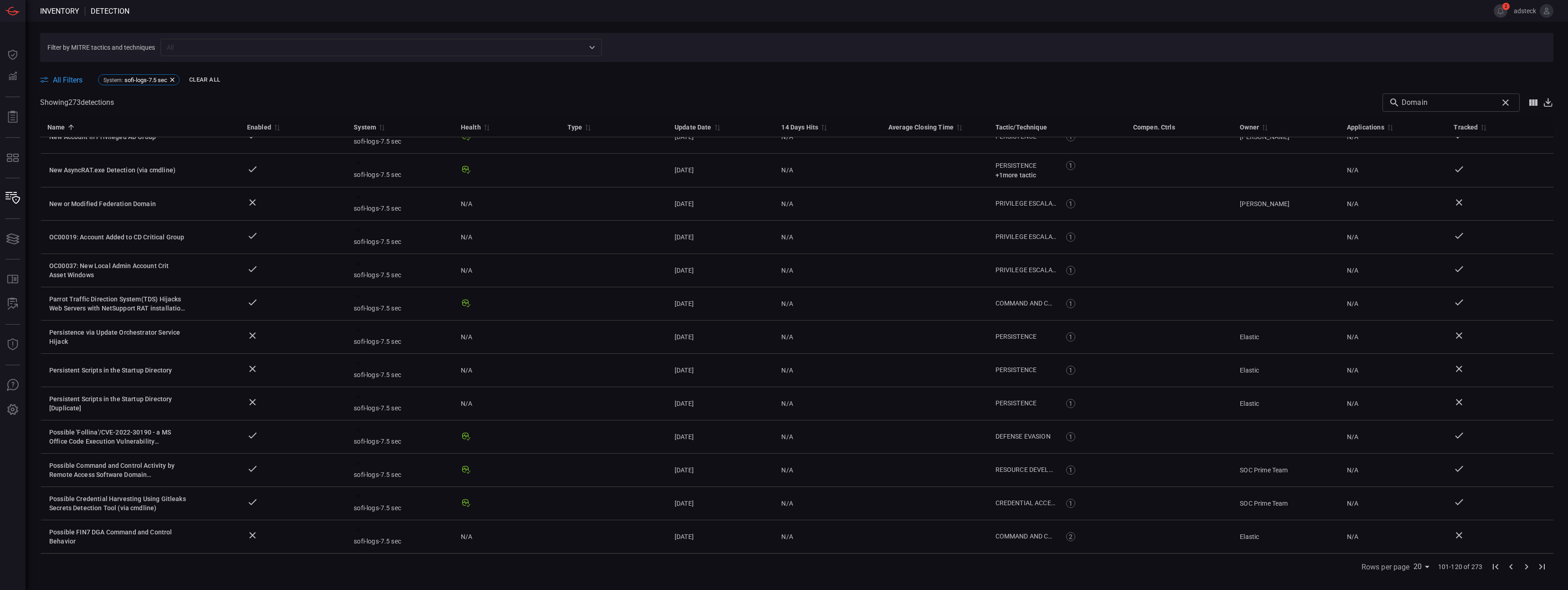
click at [1527, 566] on icon "Go to next page" at bounding box center [1526, 566] width 3 height 5
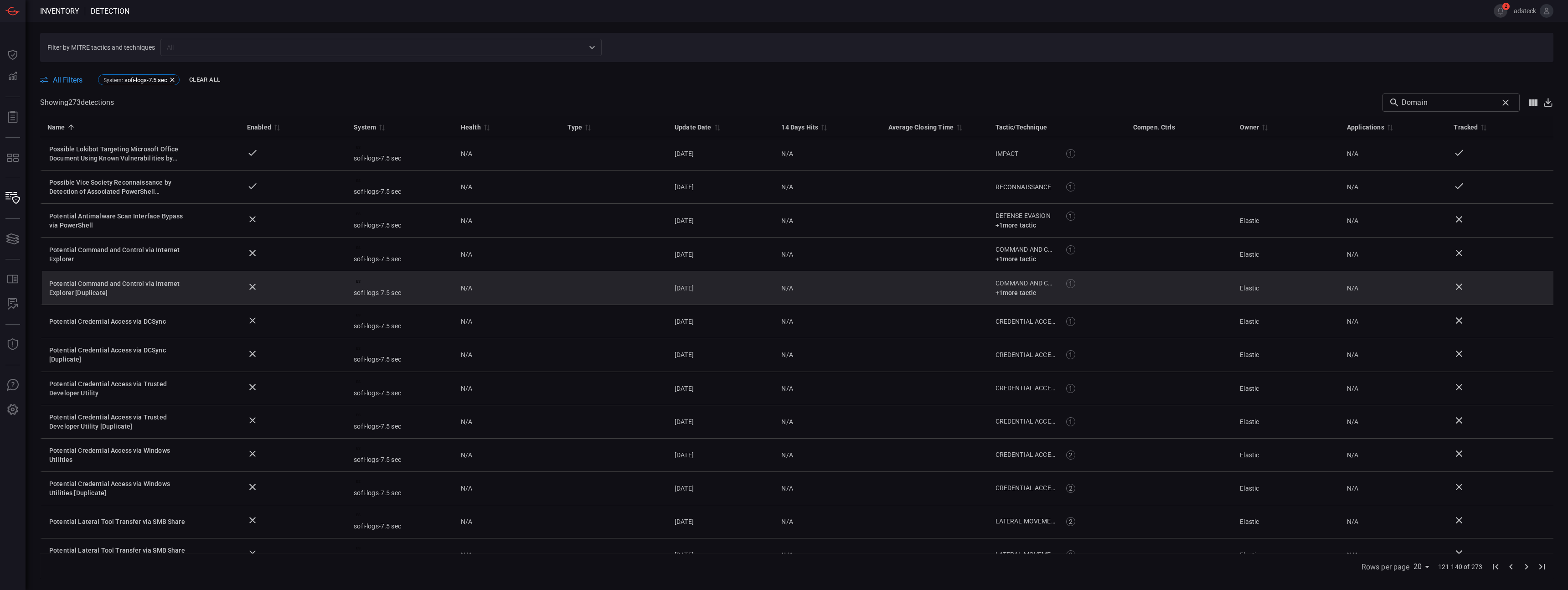
scroll to position [253, 0]
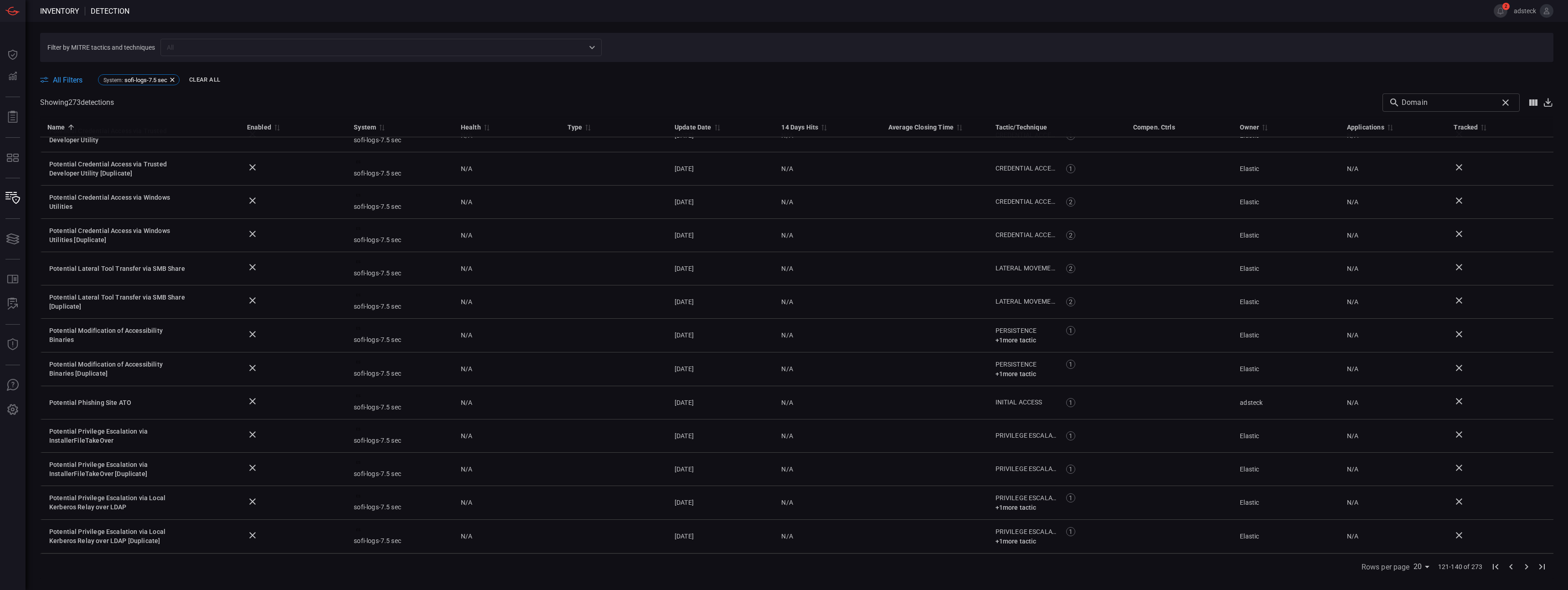
click at [72, 83] on span "All Filters" at bounding box center [67, 80] width 30 height 9
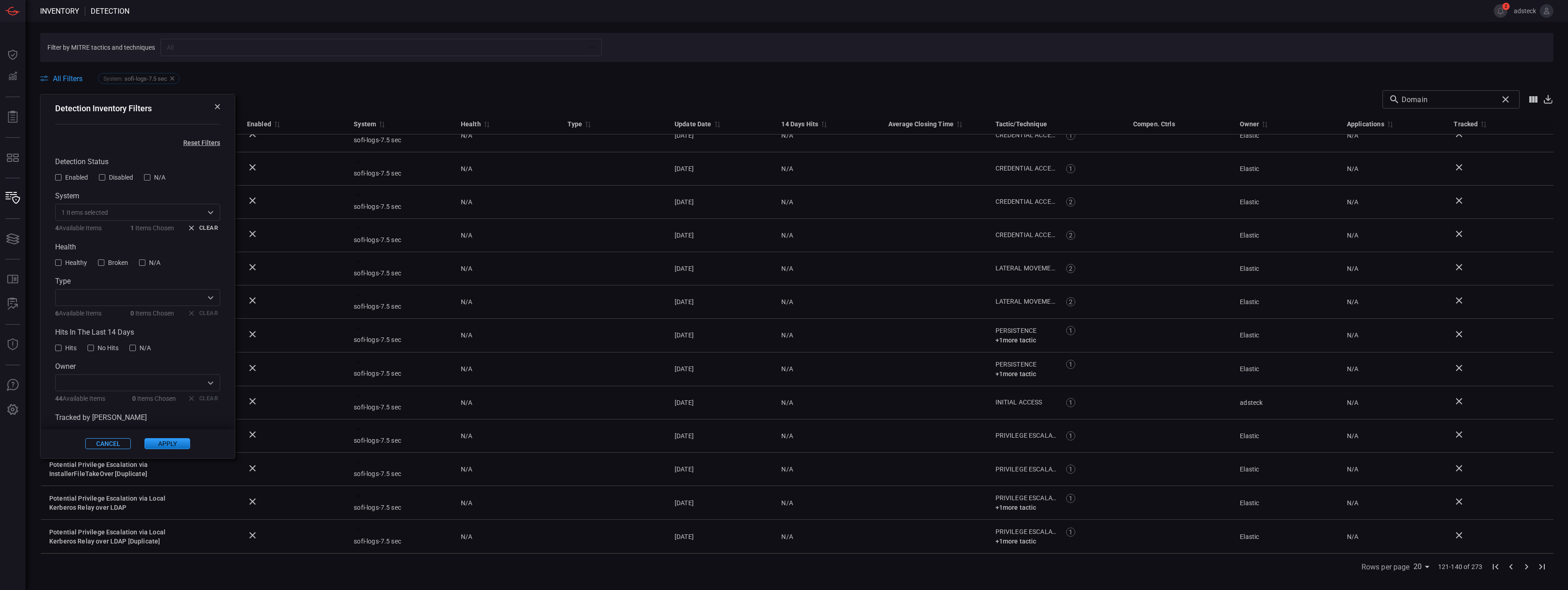
click at [69, 175] on span "Enabled" at bounding box center [76, 177] width 23 height 8
click at [168, 447] on button "Apply" at bounding box center [166, 443] width 45 height 11
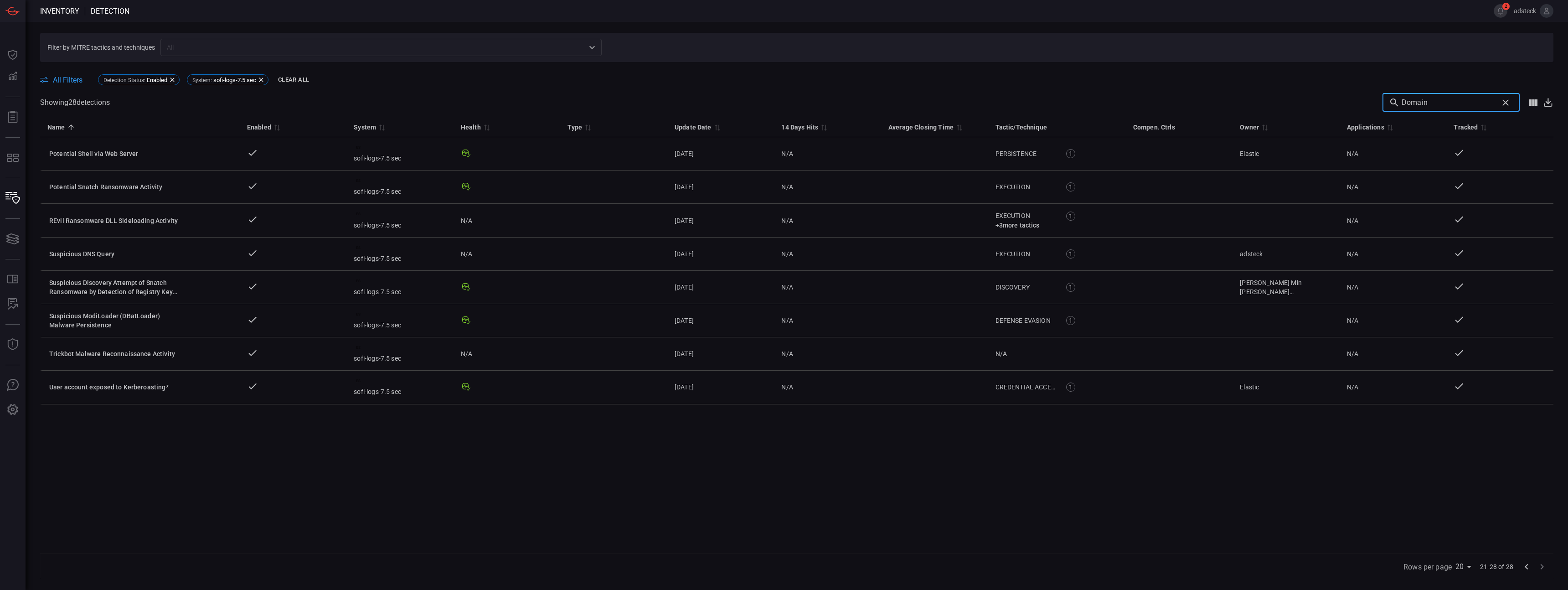
drag, startPoint x: 1431, startPoint y: 98, endPoint x: 1349, endPoint y: 91, distance: 82.3
click at [1349, 91] on div "All Filters Detection Status : Enabled System : sofi-logs-7.5 sec Clear All Sho…" at bounding box center [796, 320] width 1513 height 517
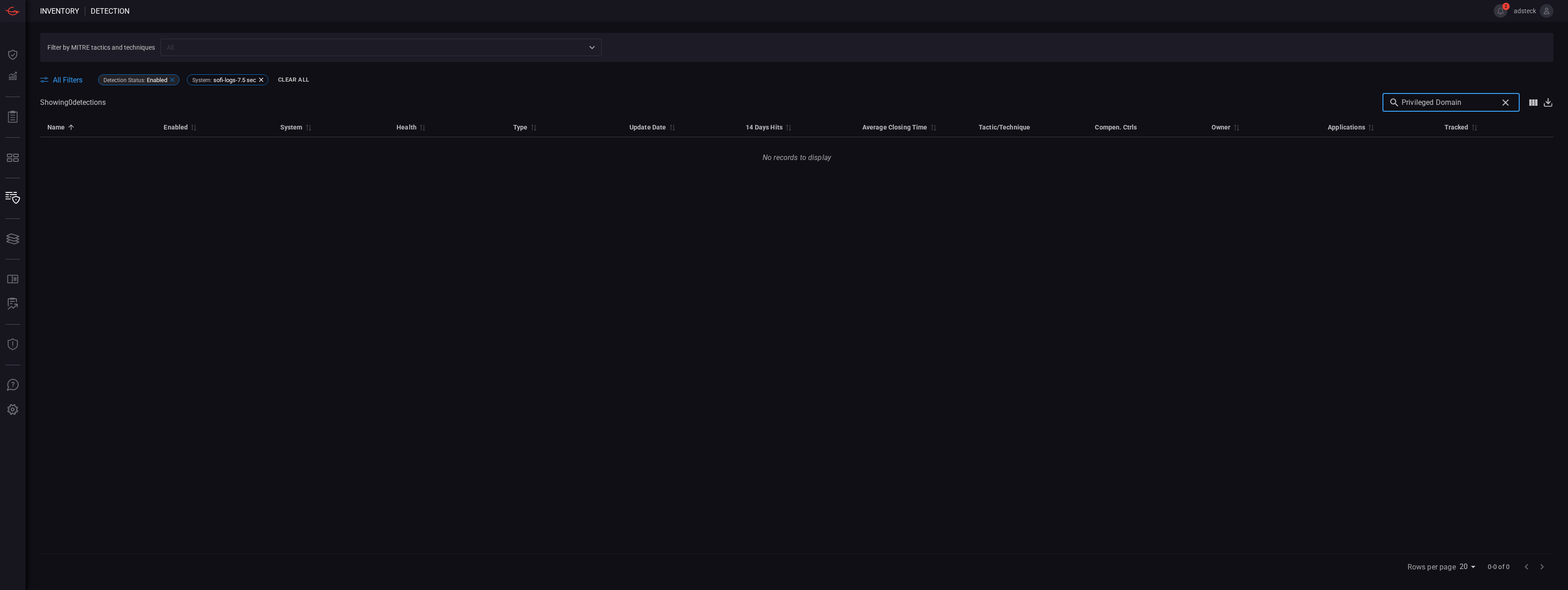
click at [174, 79] on icon at bounding box center [172, 79] width 4 height 4
click at [1477, 105] on input "Privileged Domain" at bounding box center [1448, 102] width 92 height 18
drag, startPoint x: 1453, startPoint y: 102, endPoint x: 1244, endPoint y: 89, distance: 209.4
click at [1248, 90] on div "All Filters System : sofi-logs-7.5 sec Clear All Showing 0 detection s Privileg…" at bounding box center [796, 320] width 1513 height 517
type input "Domain"
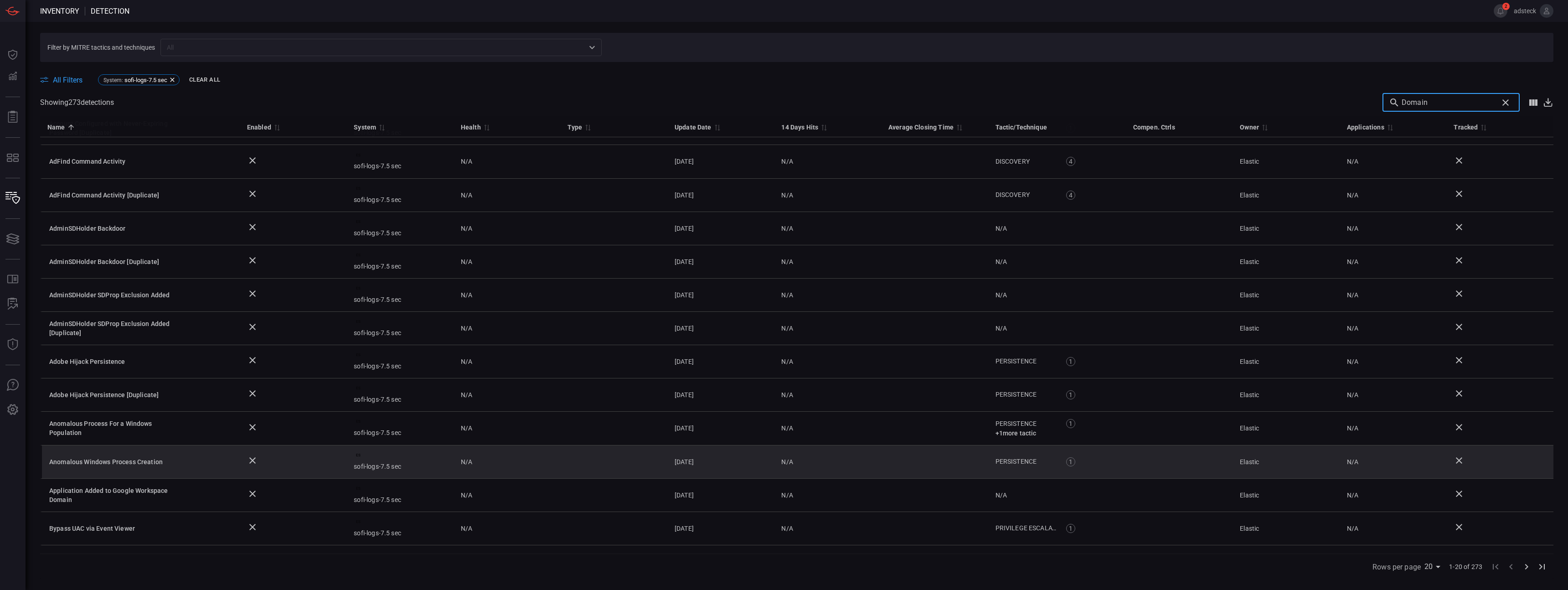
scroll to position [250, 0]
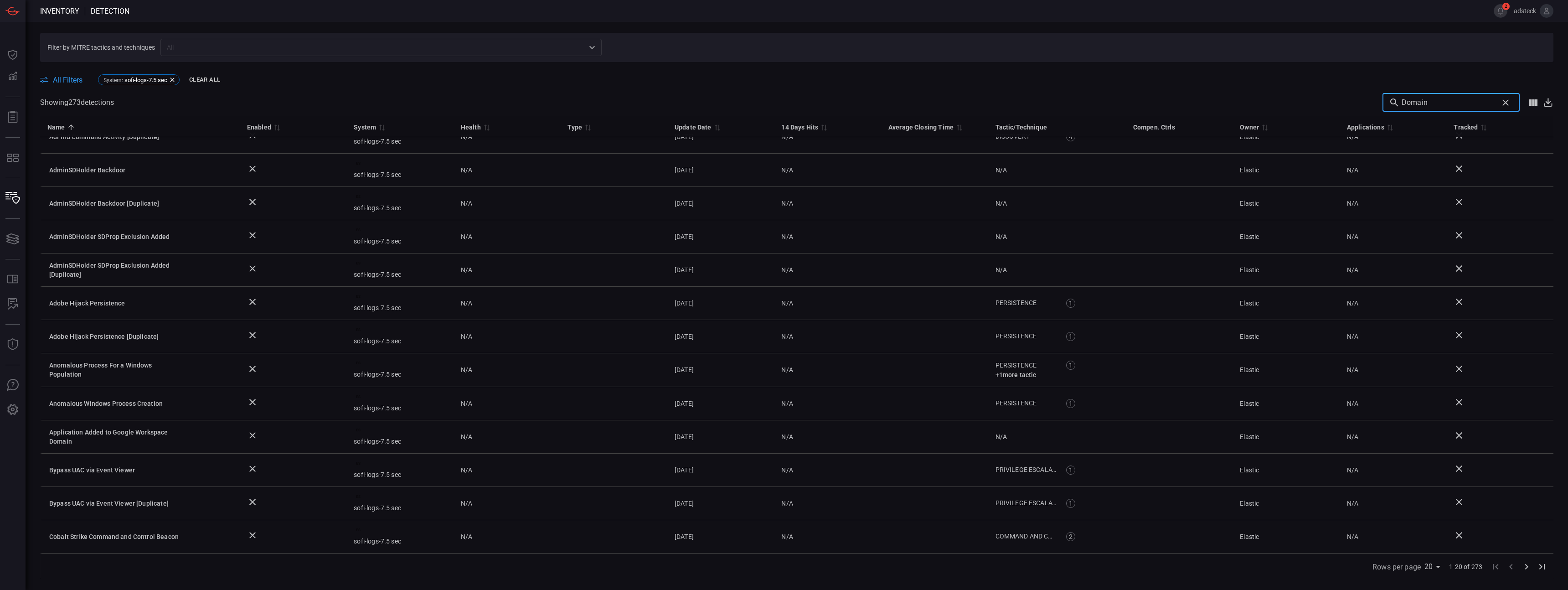
click at [1524, 566] on icon "Go to next page" at bounding box center [1526, 566] width 11 height 11
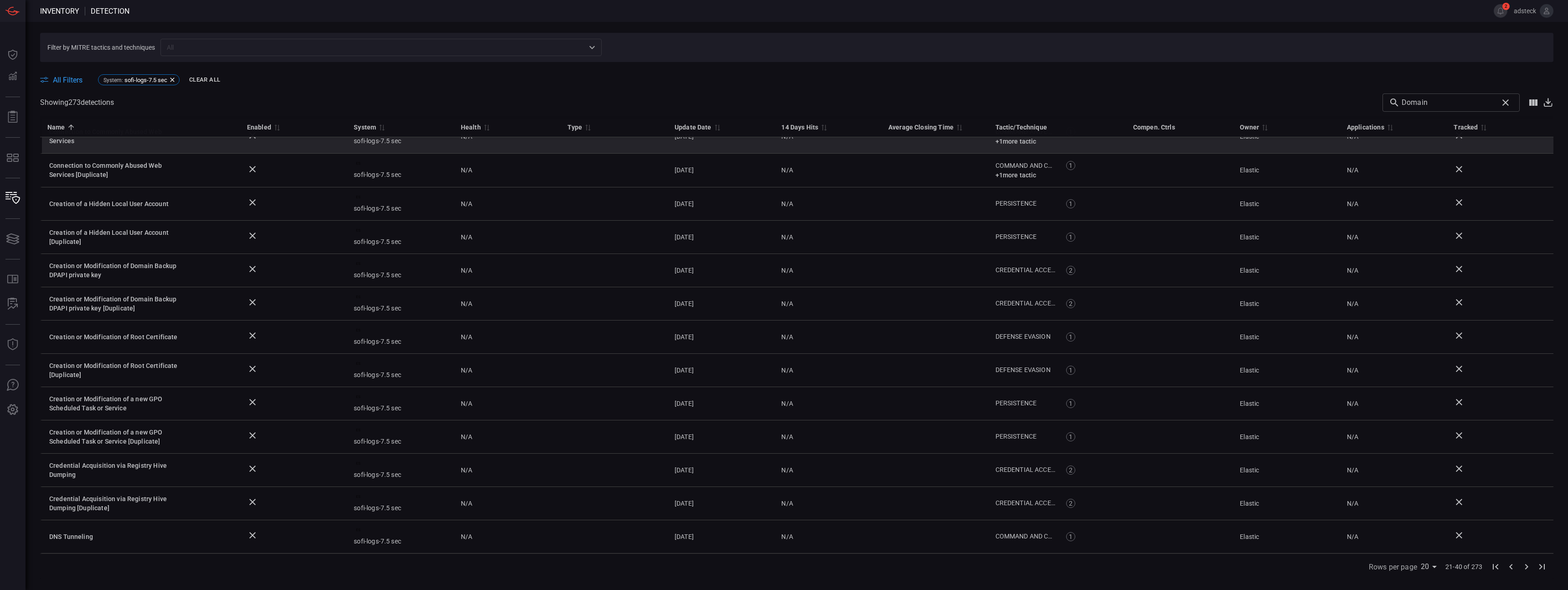
scroll to position [0, 0]
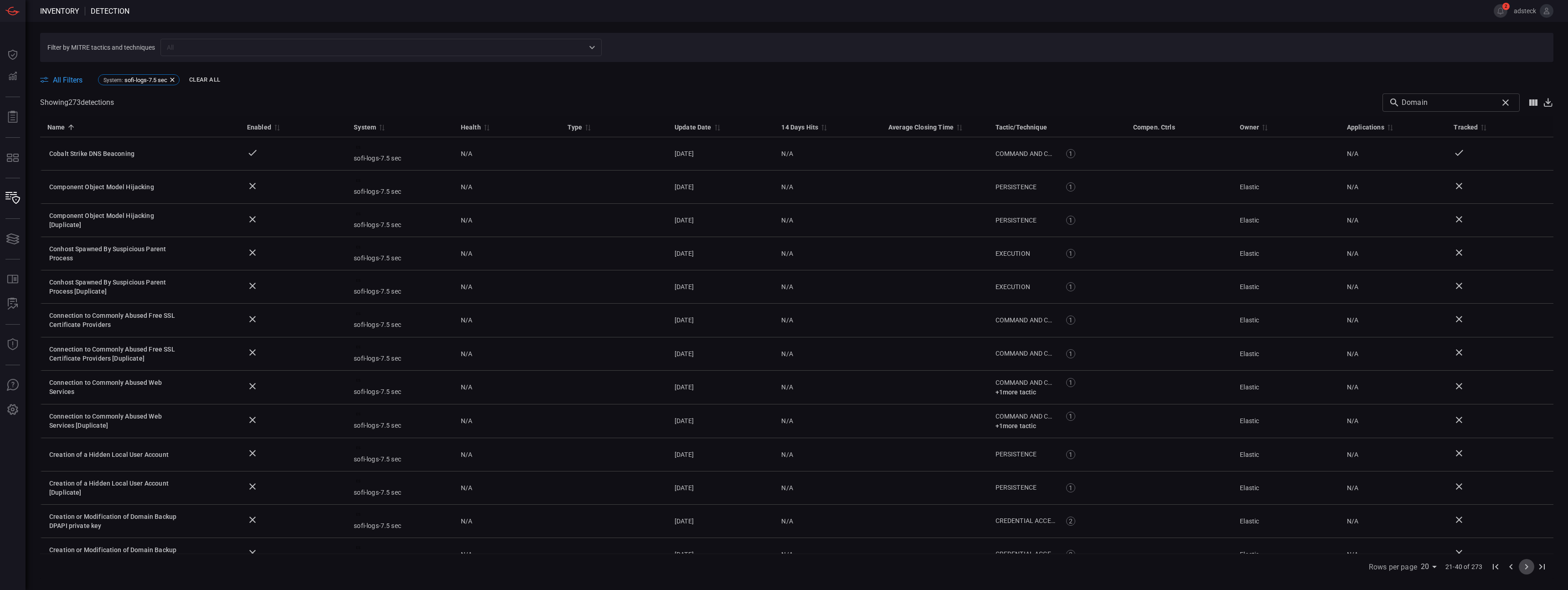
click at [1525, 567] on icon "Go to next page" at bounding box center [1526, 566] width 11 height 11
click at [1474, 99] on input "Domain" at bounding box center [1448, 102] width 92 height 18
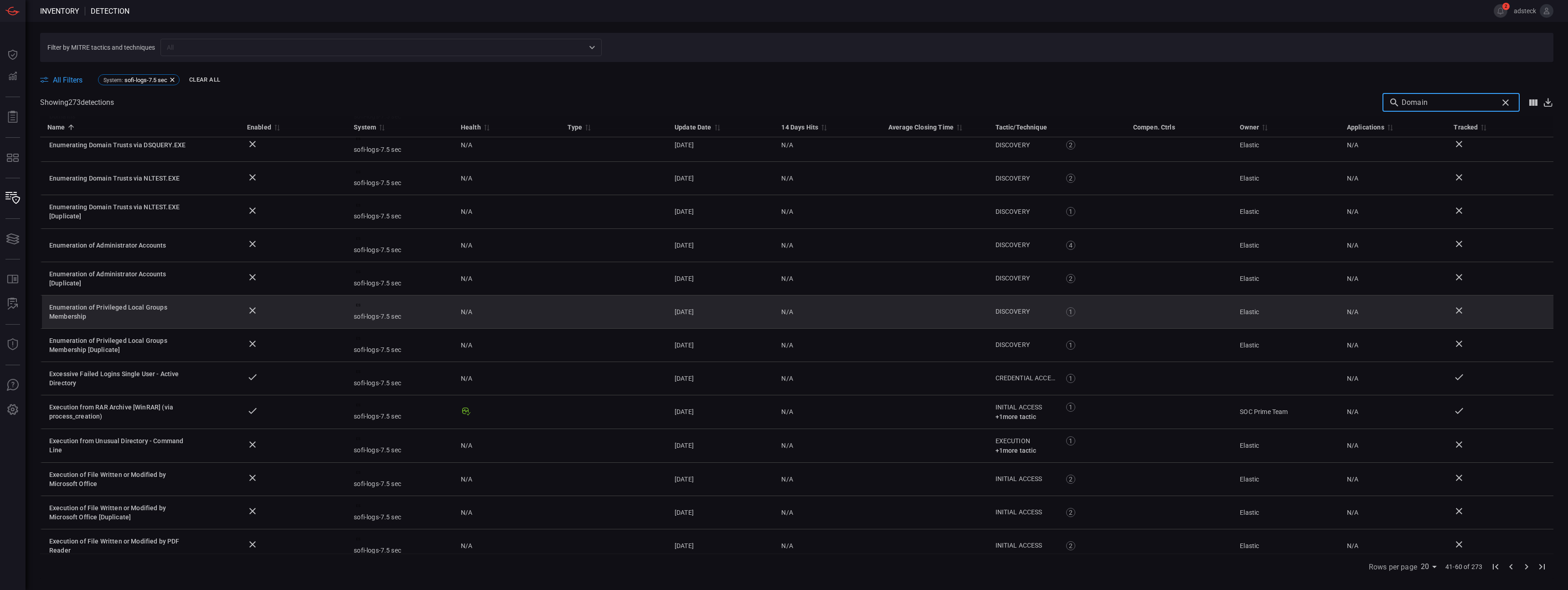
scroll to position [251, 0]
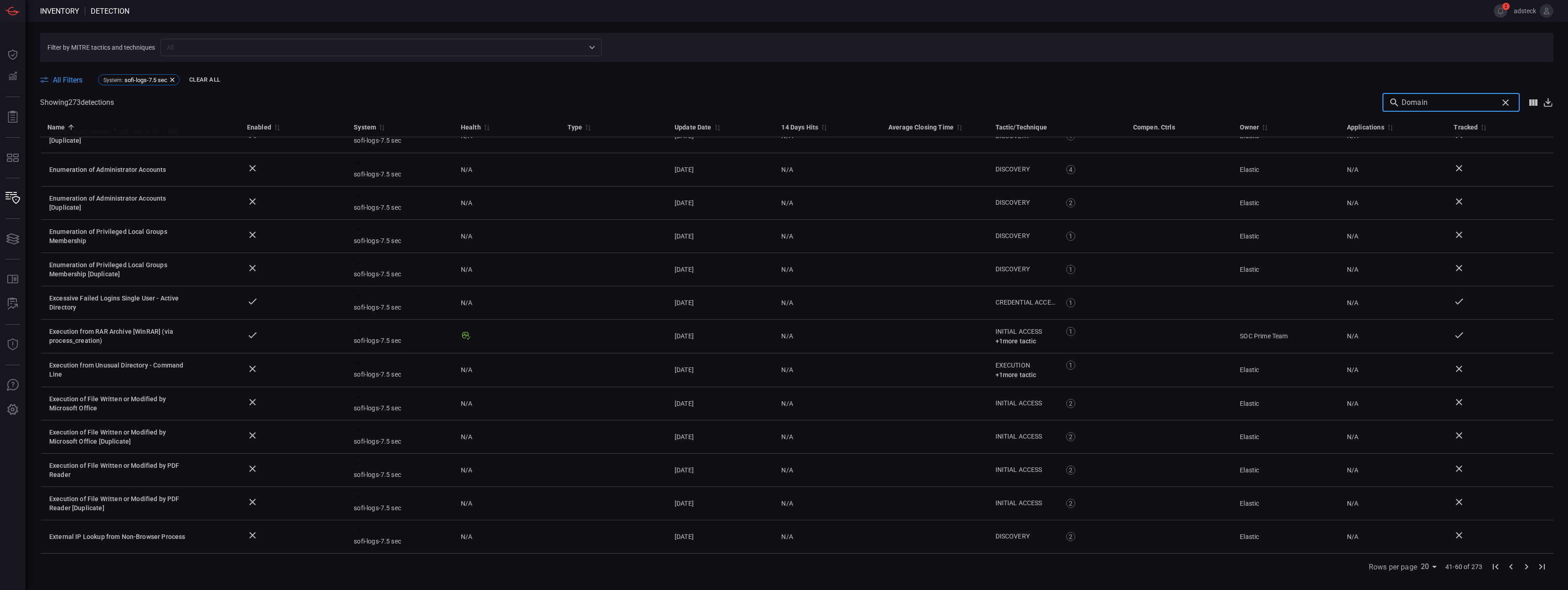
click at [1525, 566] on icon "Go to next page" at bounding box center [1526, 566] width 11 height 11
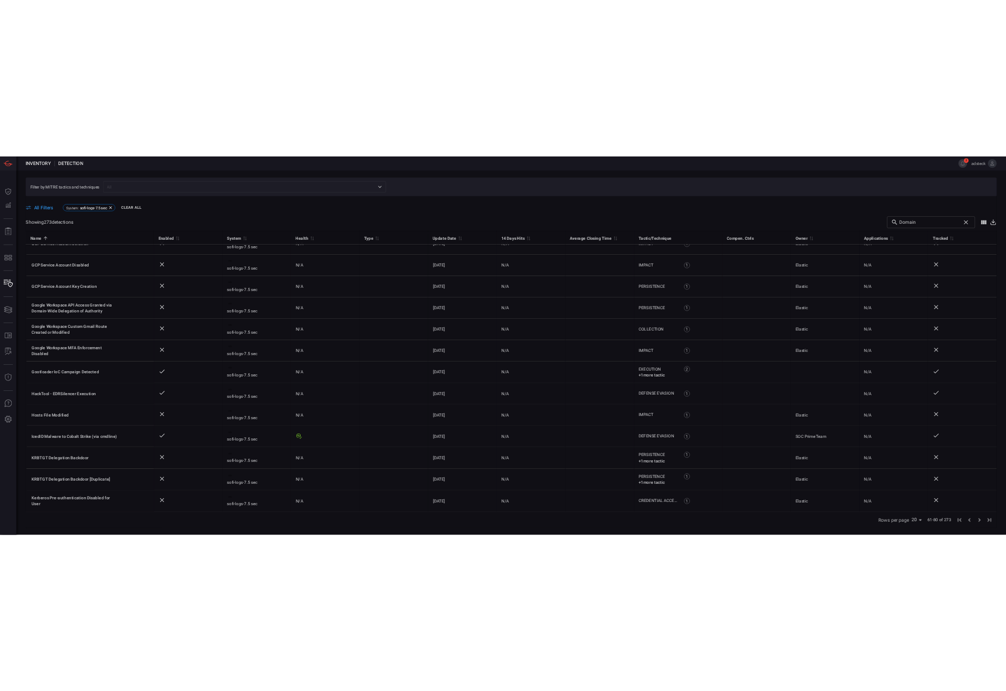
scroll to position [0, 0]
